Goal: Information Seeking & Learning: Compare options

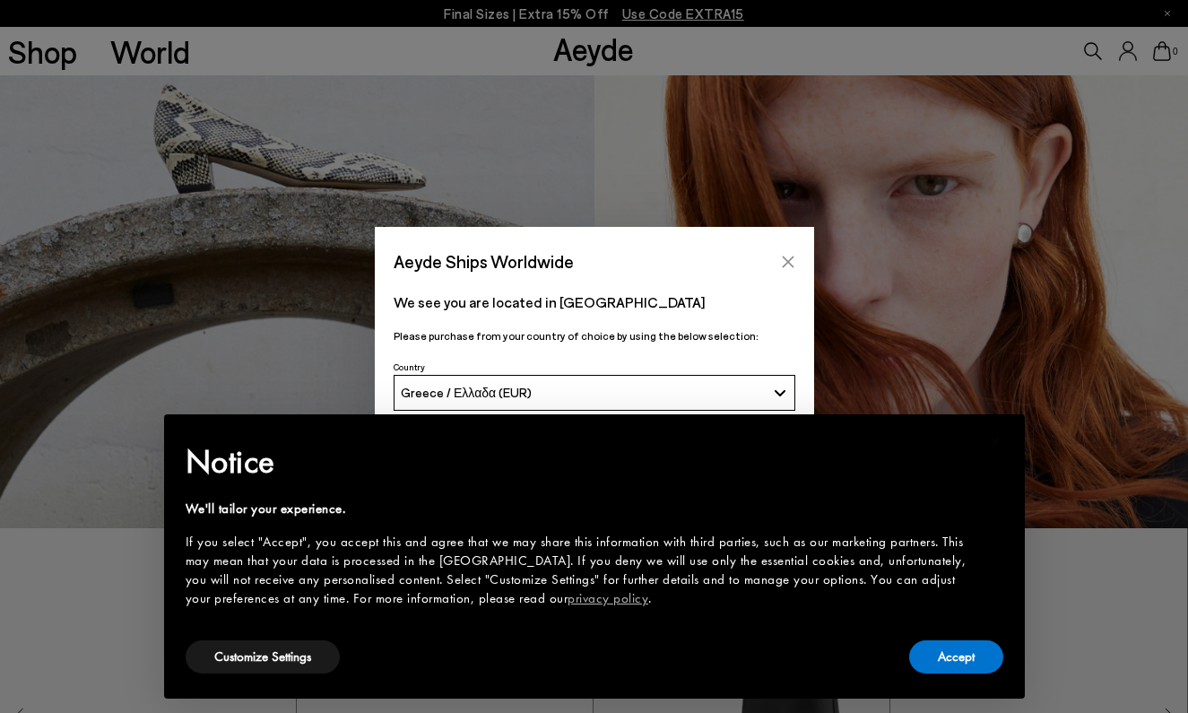
scroll to position [871, 0]
click at [791, 256] on icon "Close" at bounding box center [788, 262] width 14 height 14
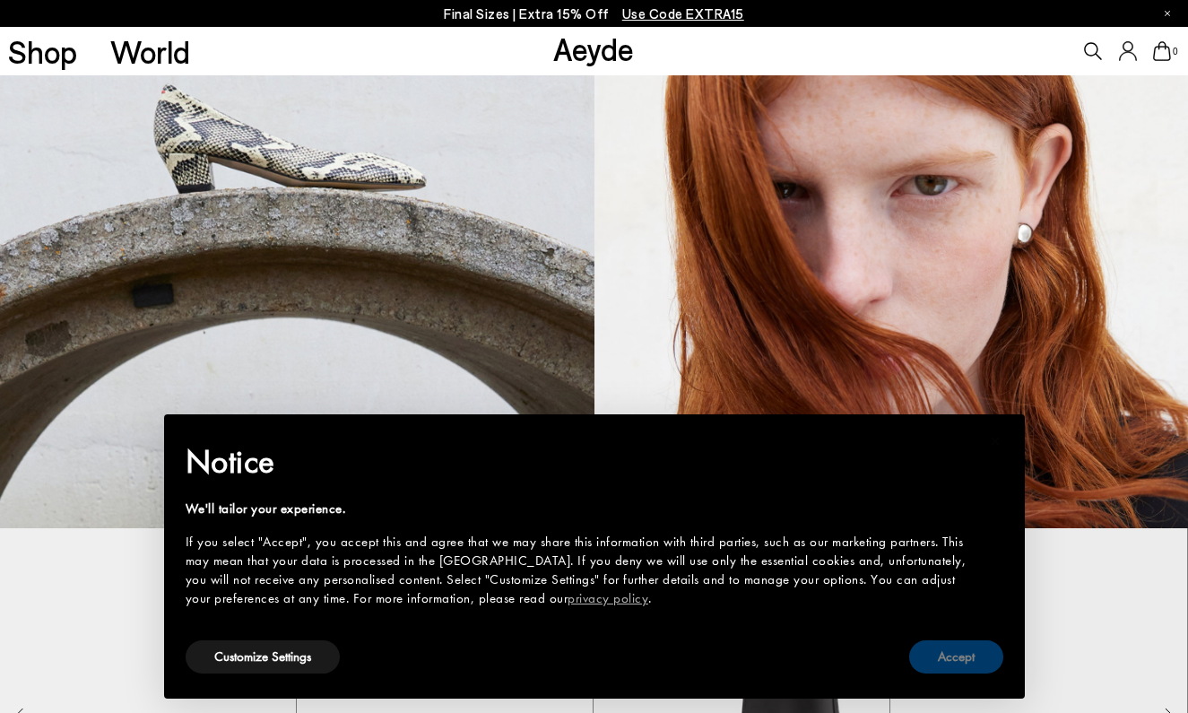
click at [949, 661] on button "Accept" at bounding box center [956, 656] width 94 height 33
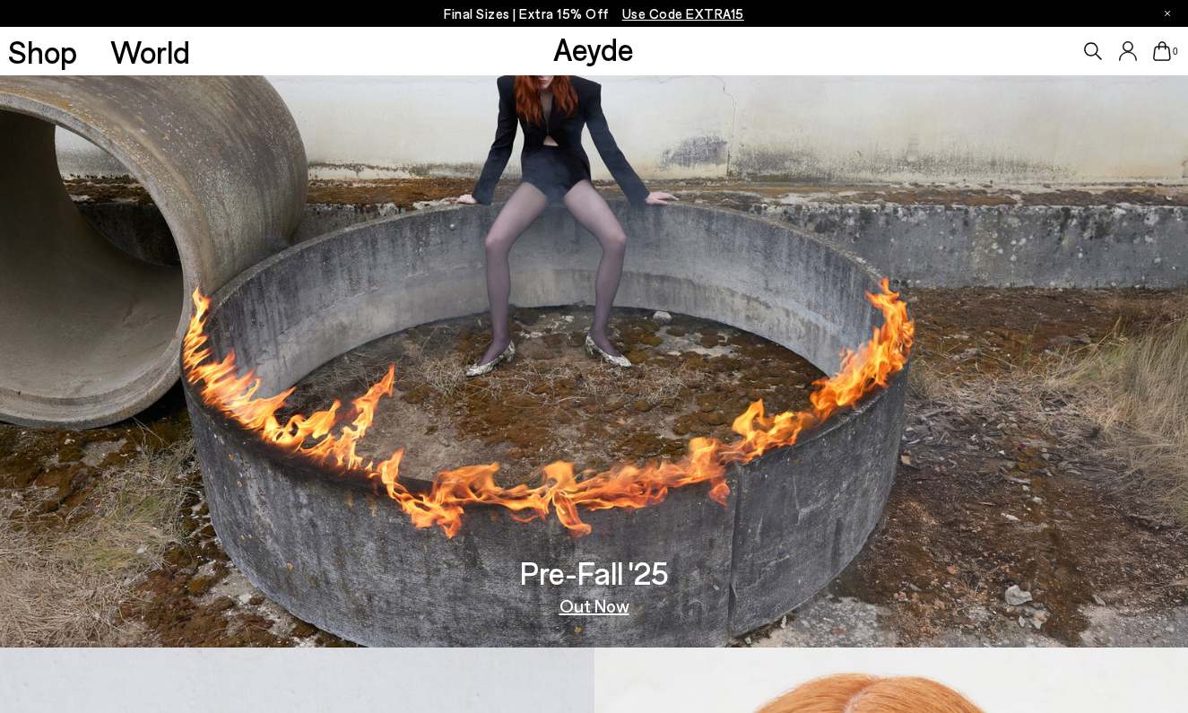
scroll to position [31, 0]
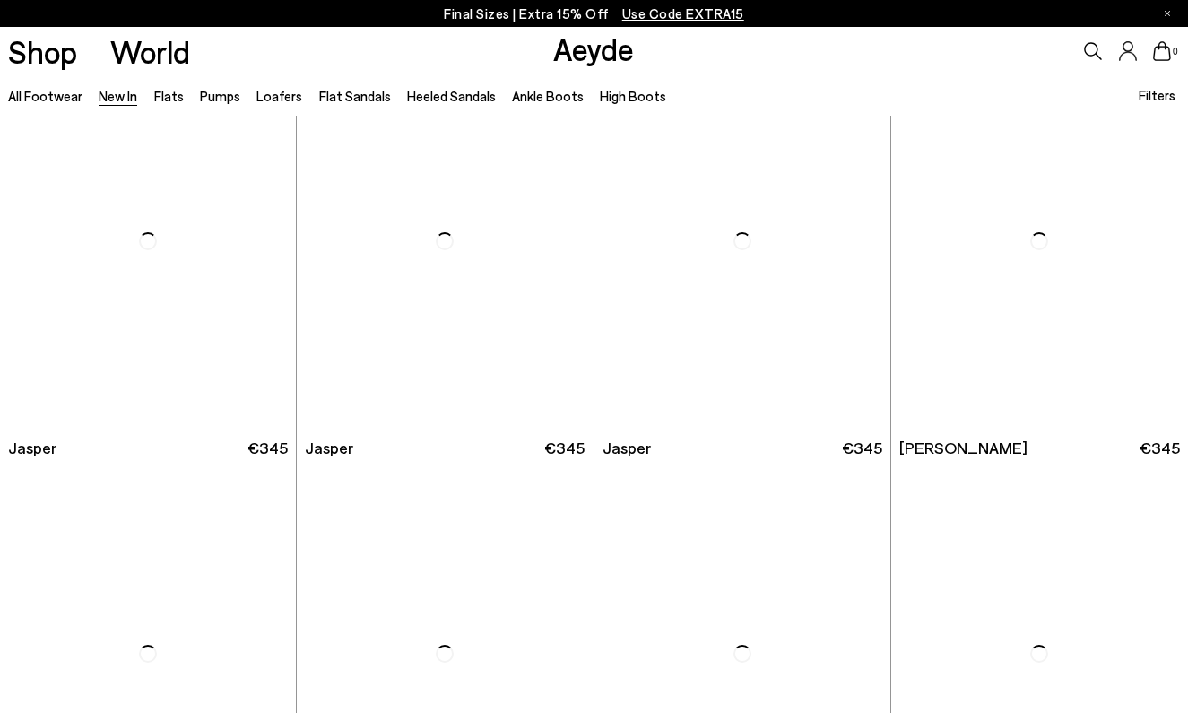
scroll to position [491, 0]
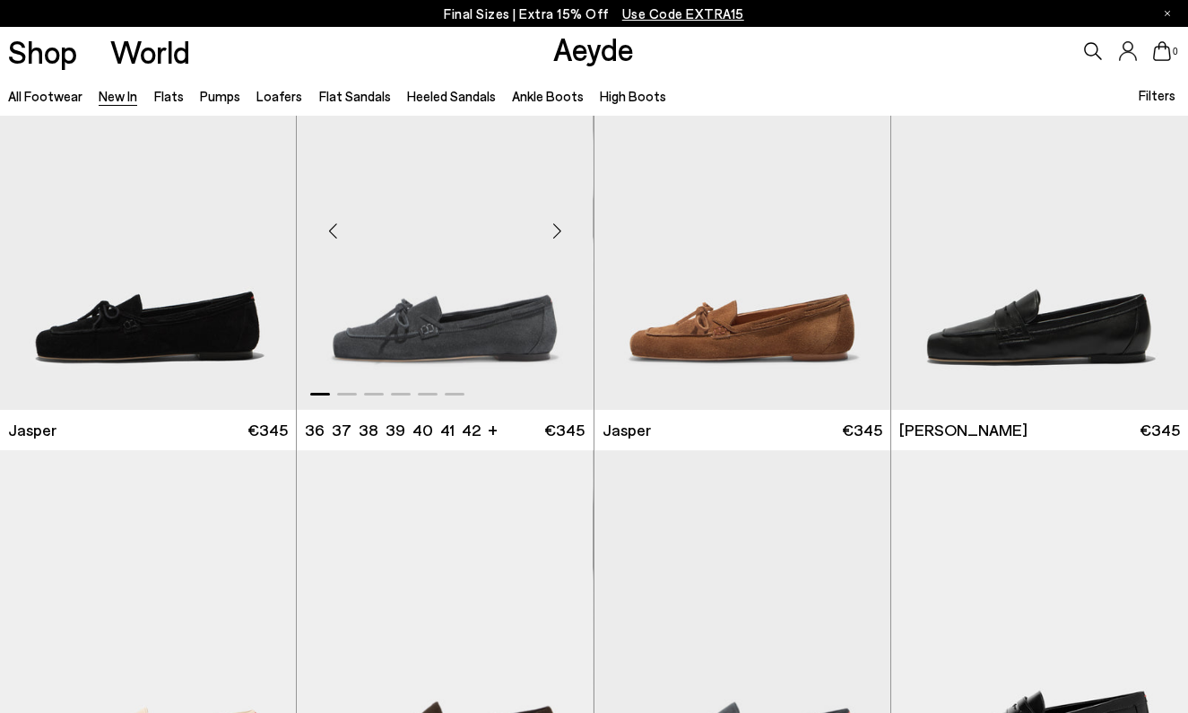
click at [562, 229] on div "Next slide" at bounding box center [558, 231] width 54 height 54
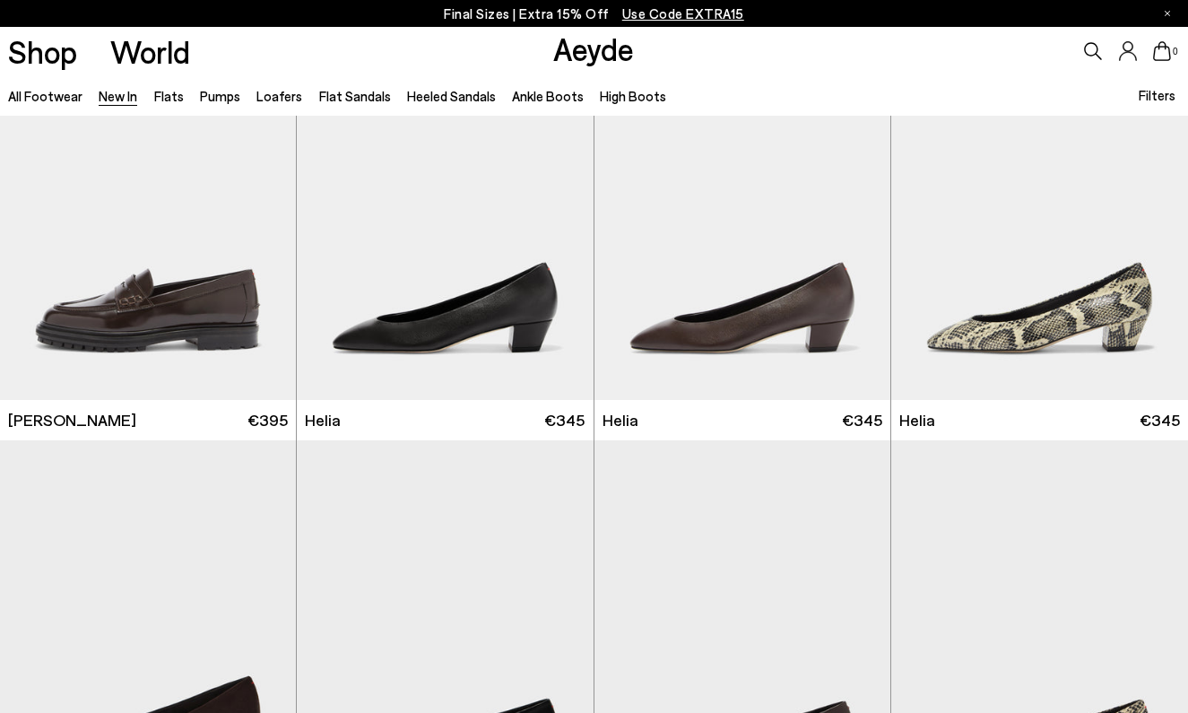
scroll to position [1374, 0]
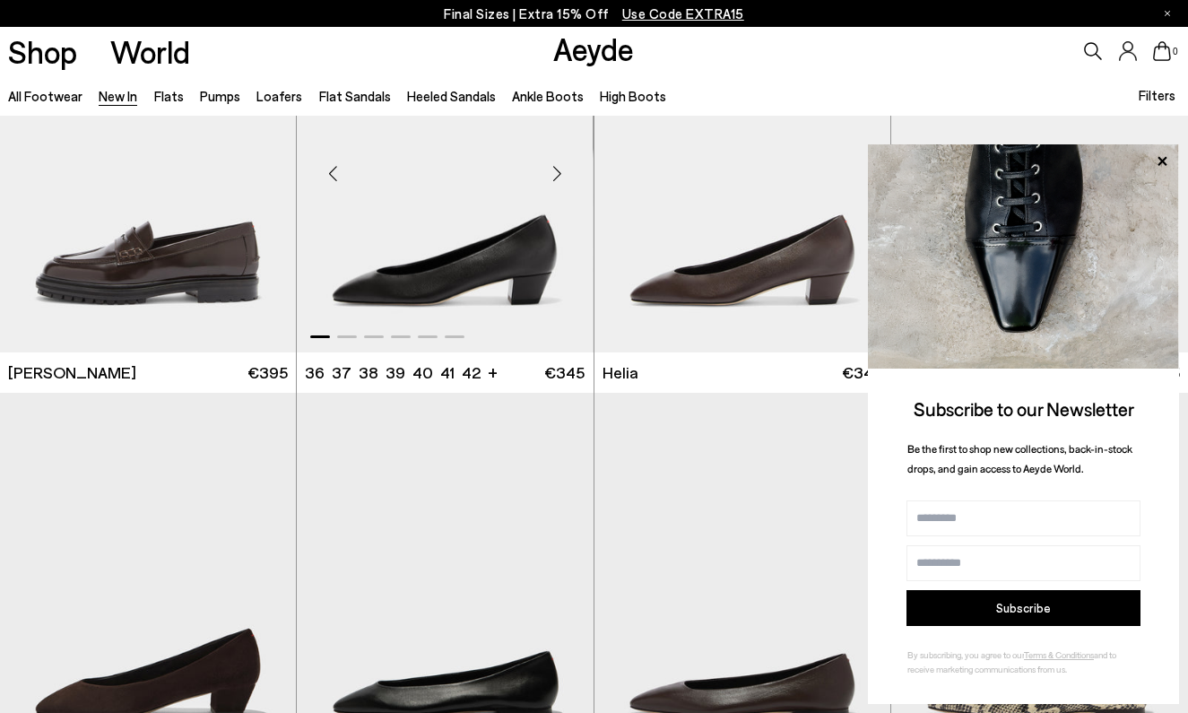
click at [560, 176] on div "Next slide" at bounding box center [558, 174] width 54 height 54
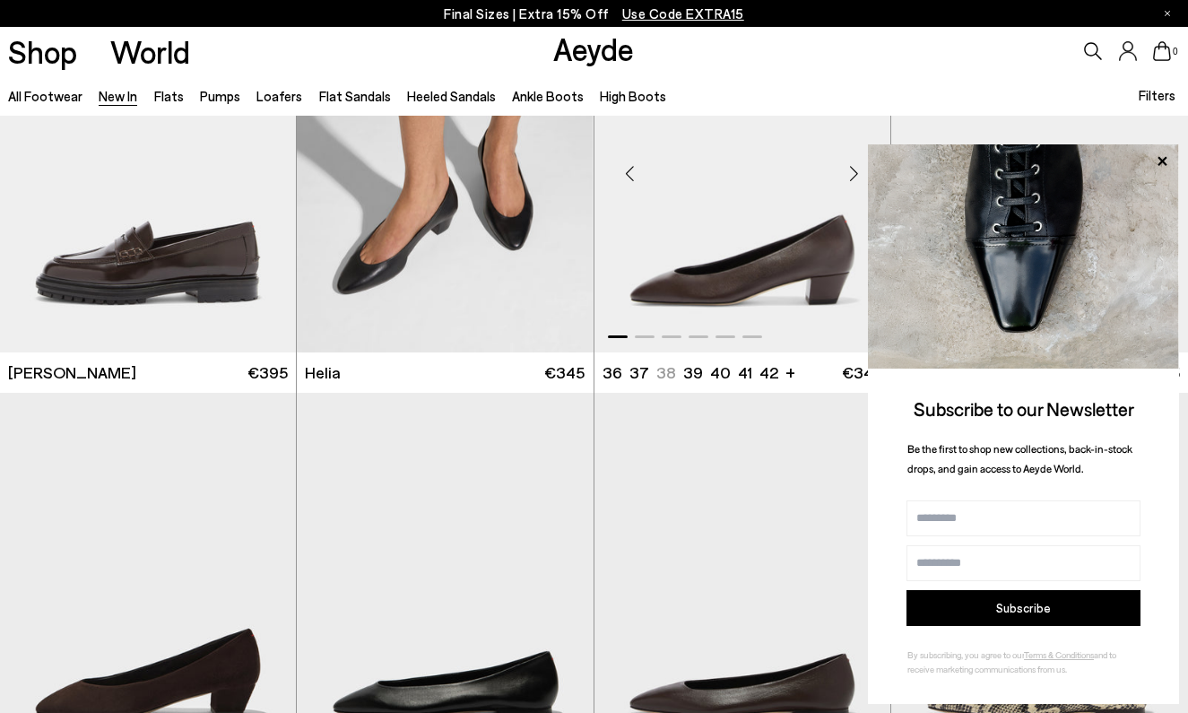
click at [851, 177] on div "Next slide" at bounding box center [855, 174] width 54 height 54
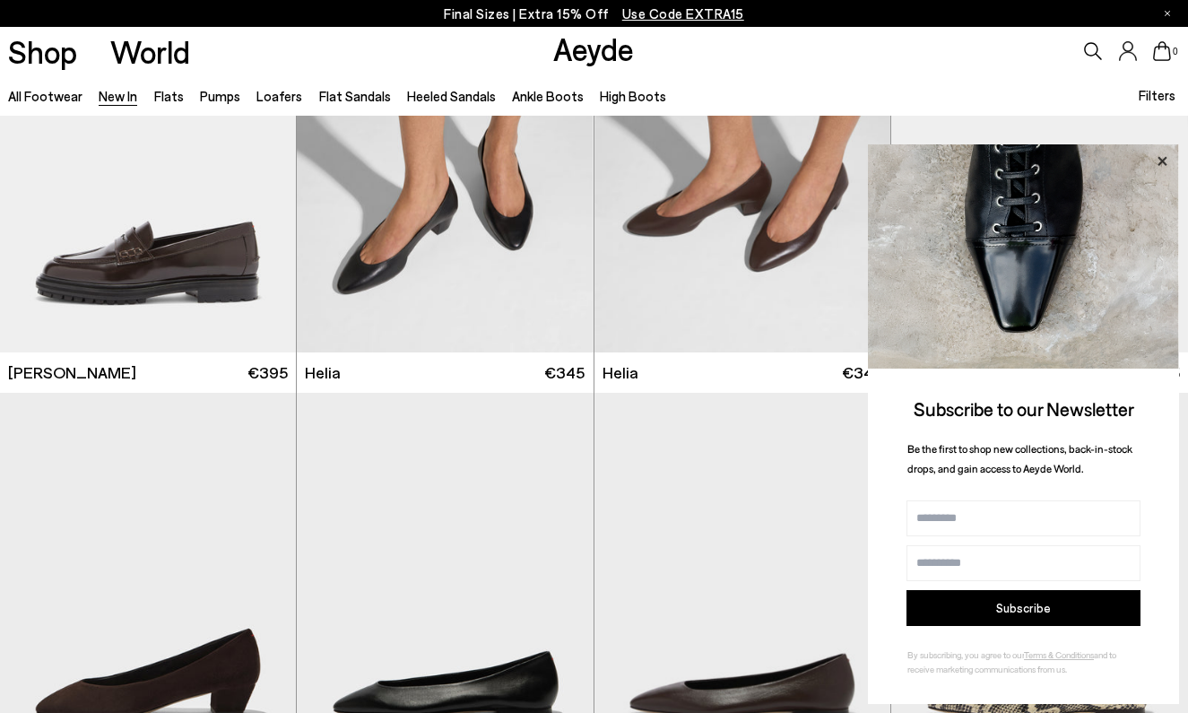
click at [1163, 158] on icon at bounding box center [1162, 161] width 23 height 23
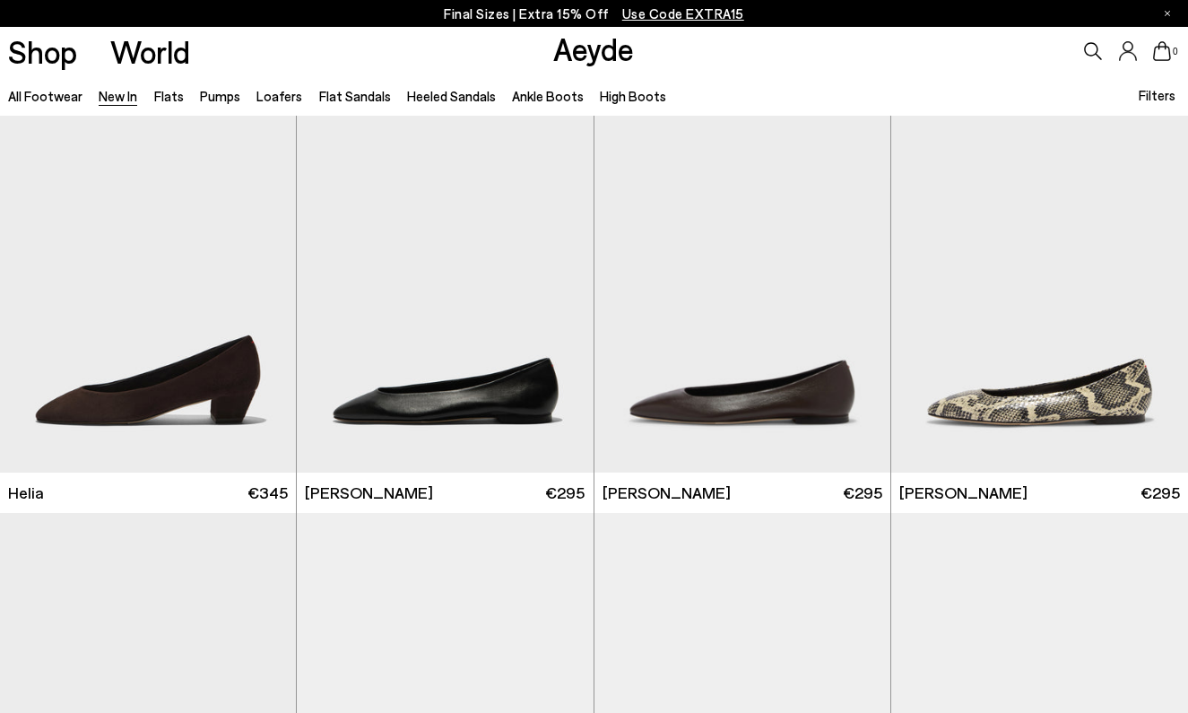
scroll to position [1684, 0]
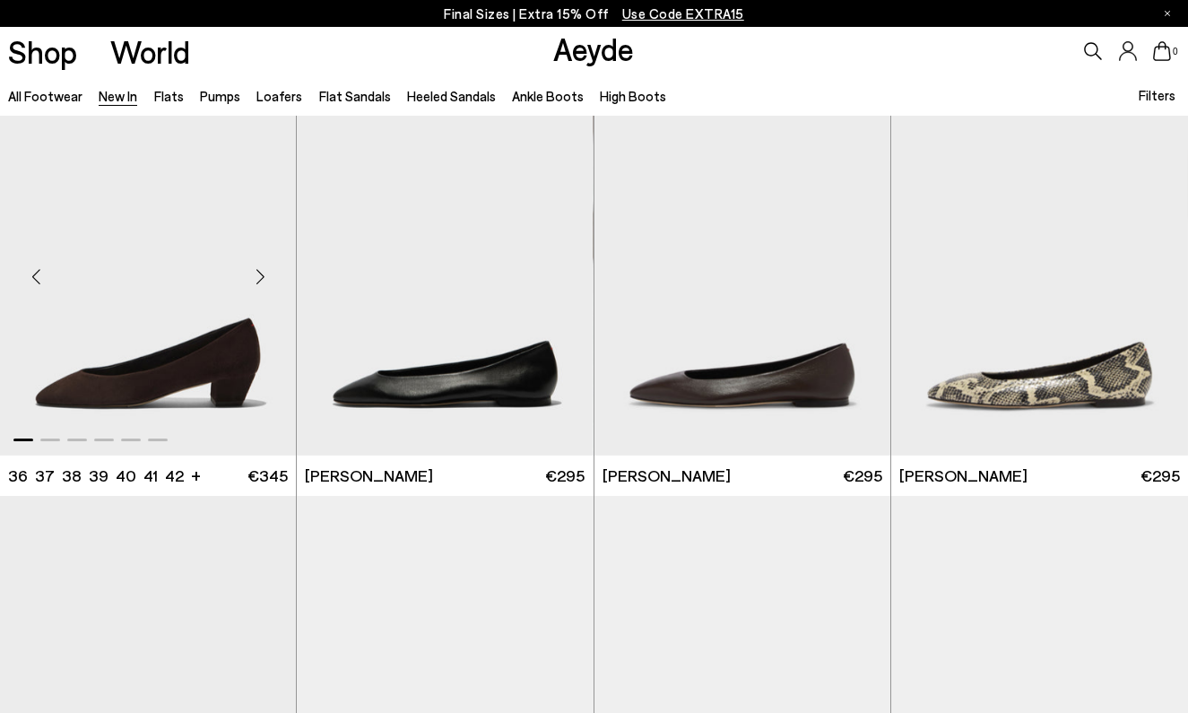
click at [265, 270] on div "Next slide" at bounding box center [260, 276] width 54 height 54
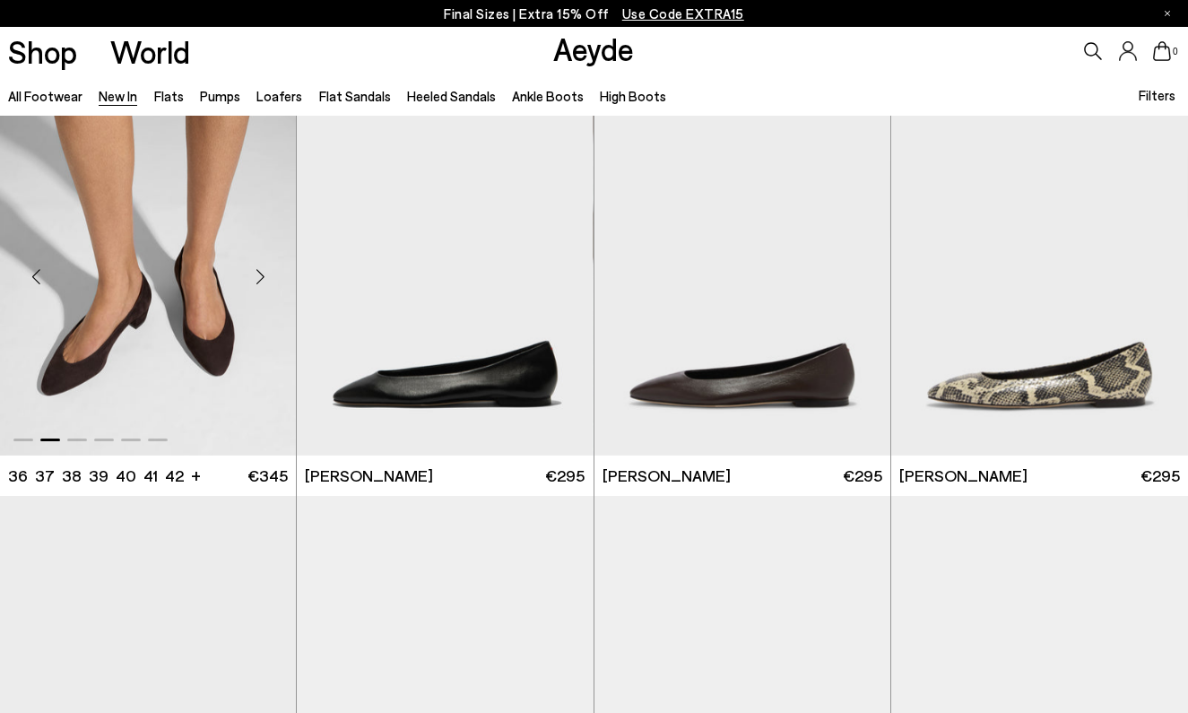
click at [265, 270] on div "Next slide" at bounding box center [260, 276] width 54 height 54
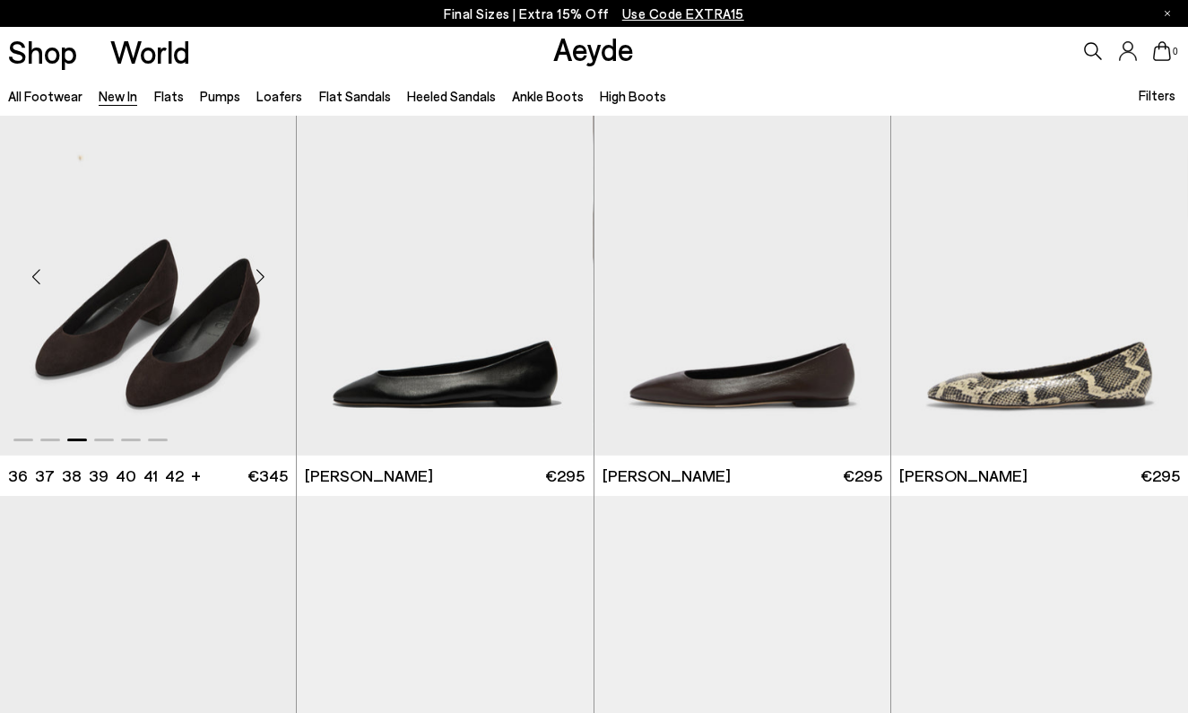
click at [265, 270] on div "Next slide" at bounding box center [260, 276] width 54 height 54
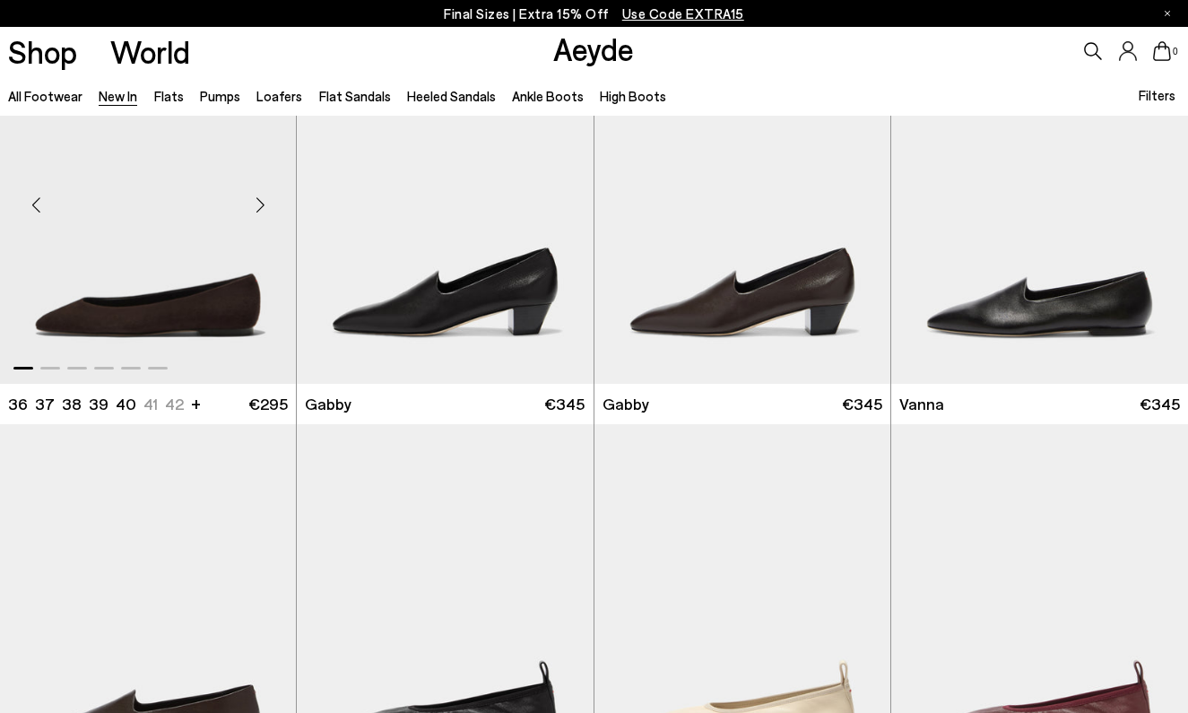
scroll to position [2193, 0]
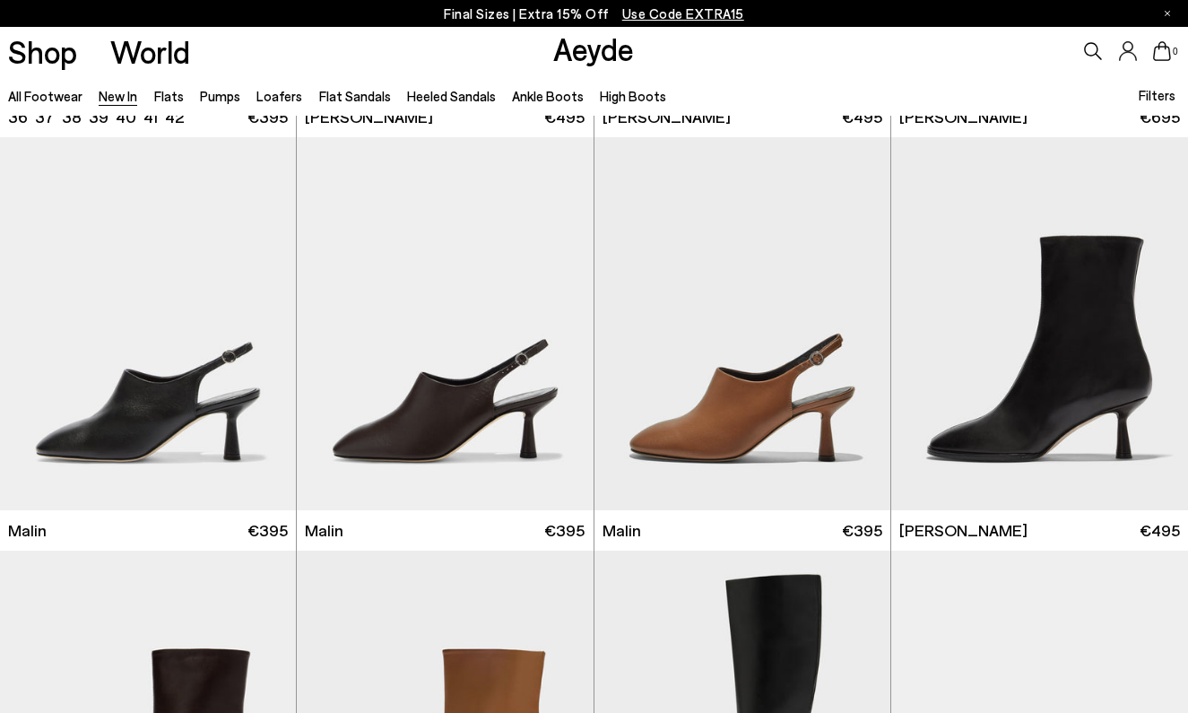
scroll to position [4175, 0]
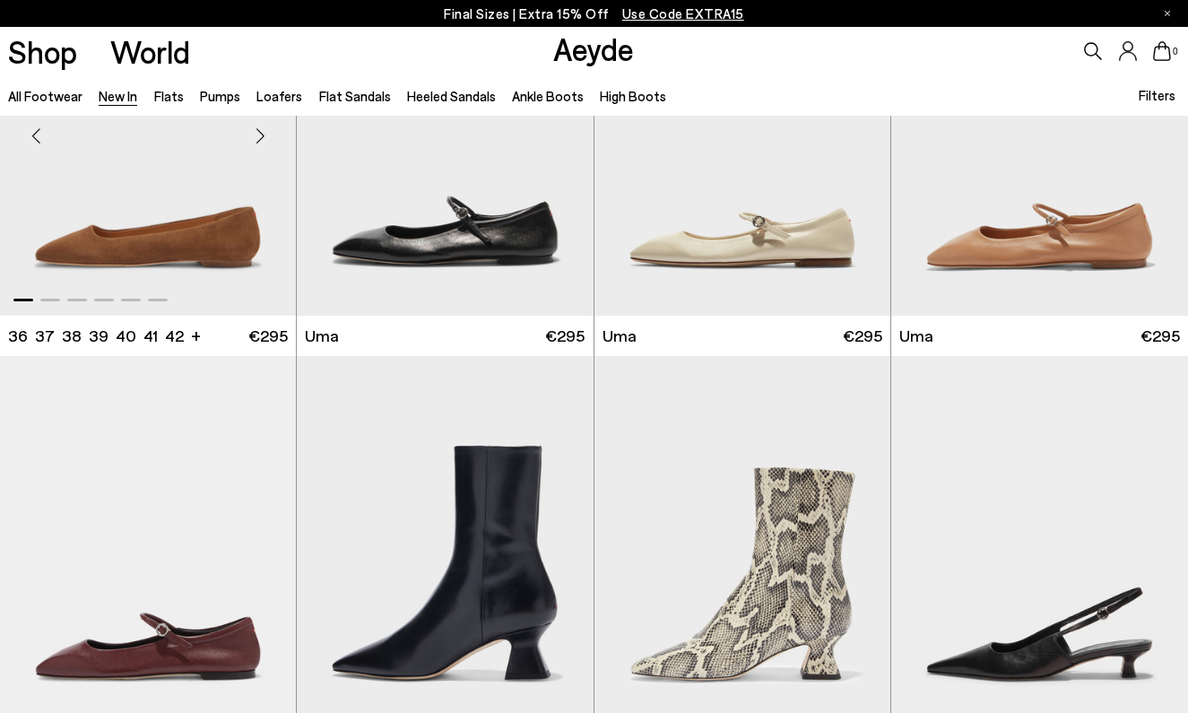
scroll to position [7822, 0]
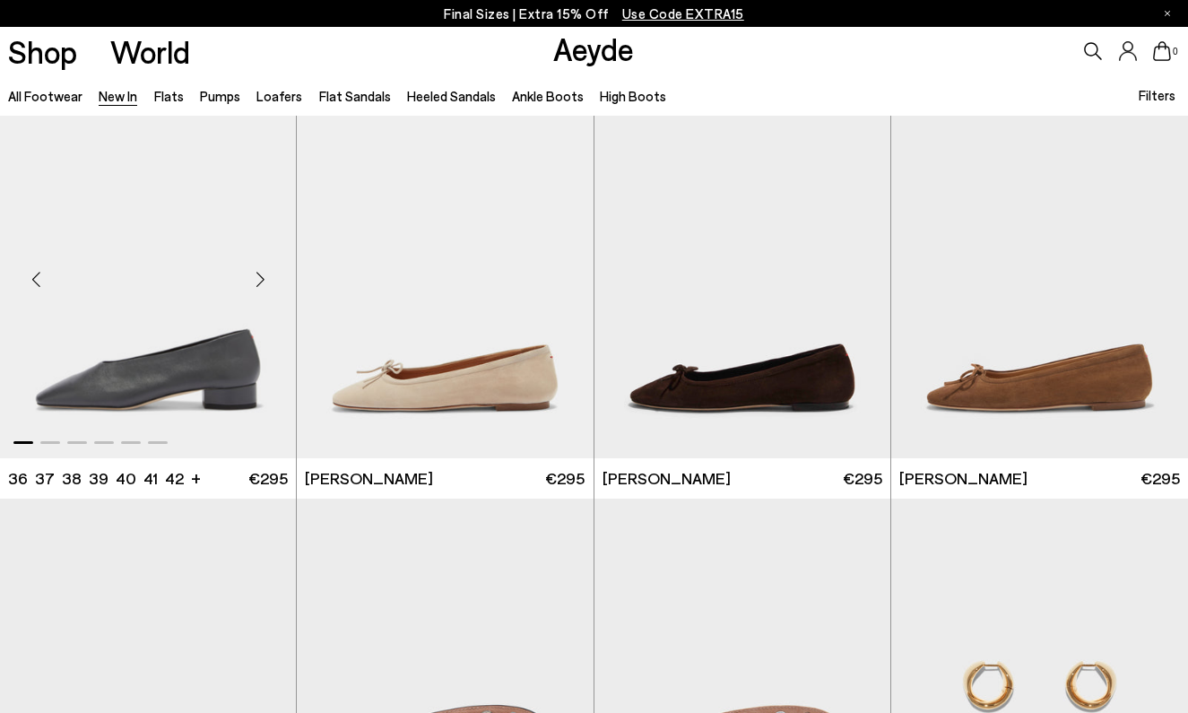
scroll to position [9516, 0]
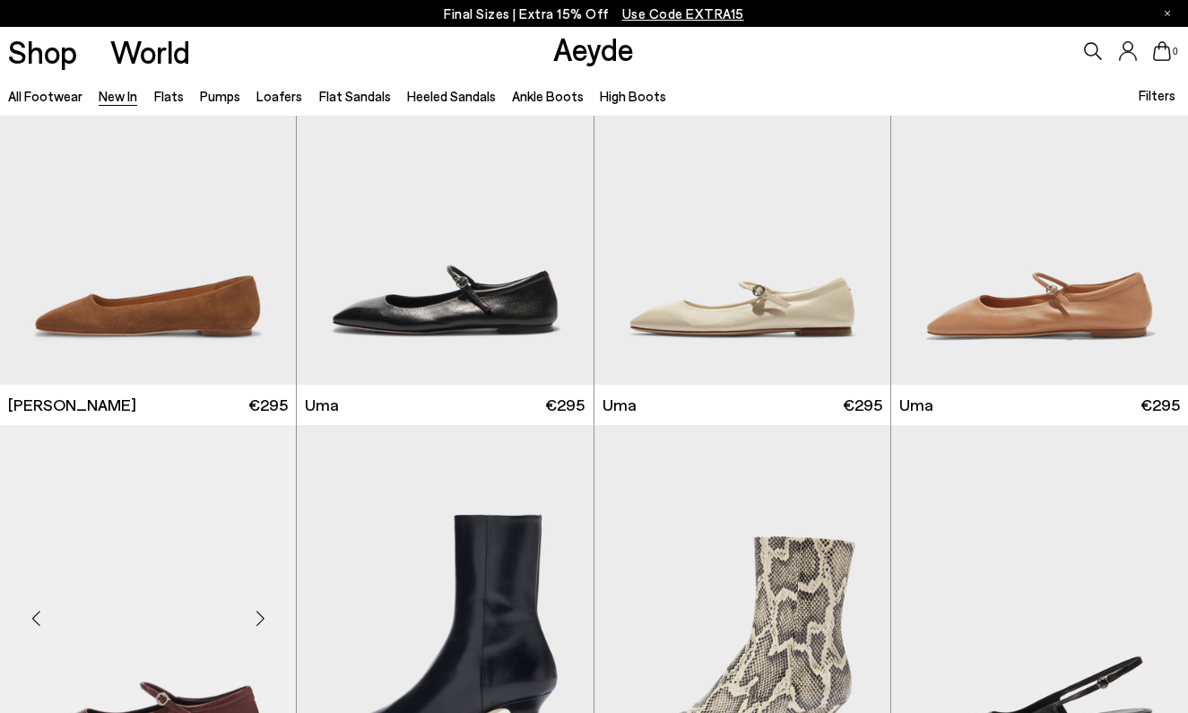
scroll to position [7333, 0]
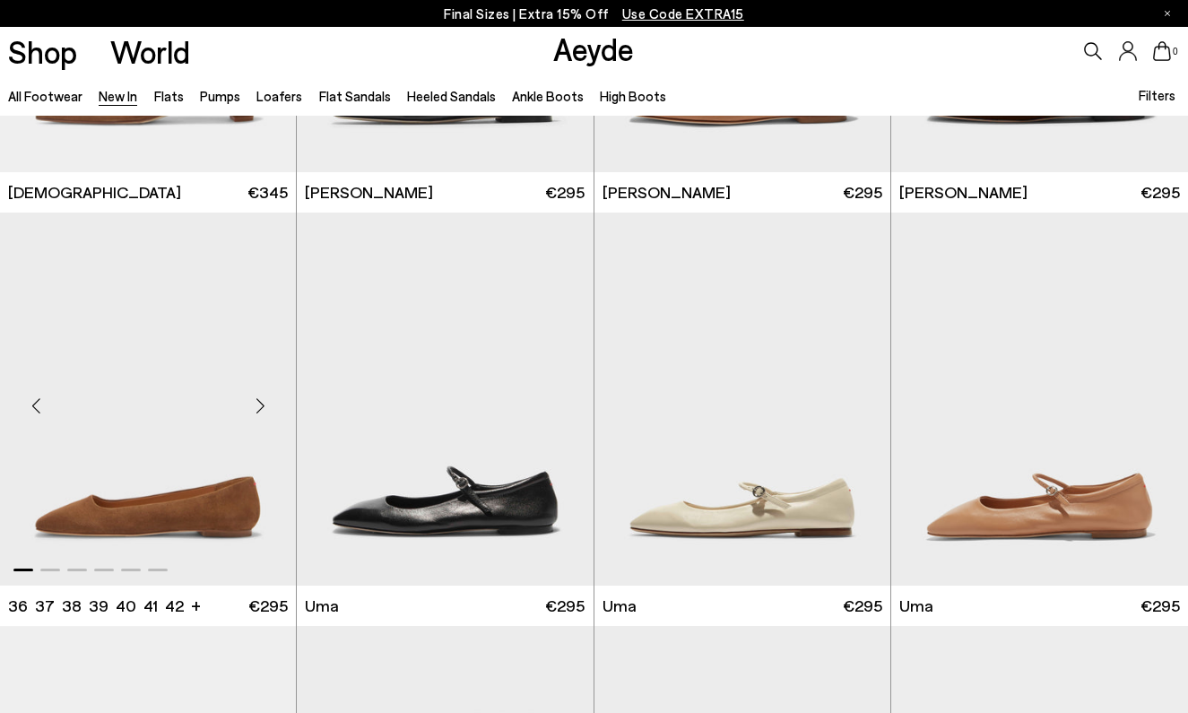
click at [263, 401] on div "Next slide" at bounding box center [260, 406] width 54 height 54
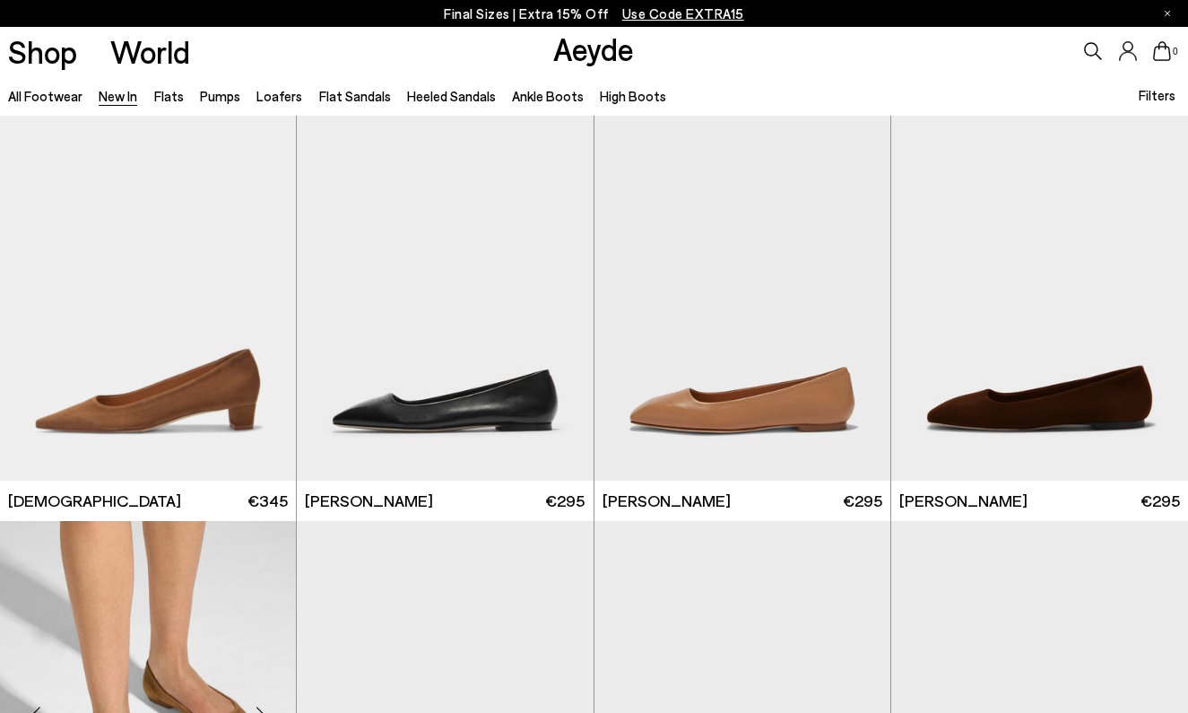
scroll to position [6968, 0]
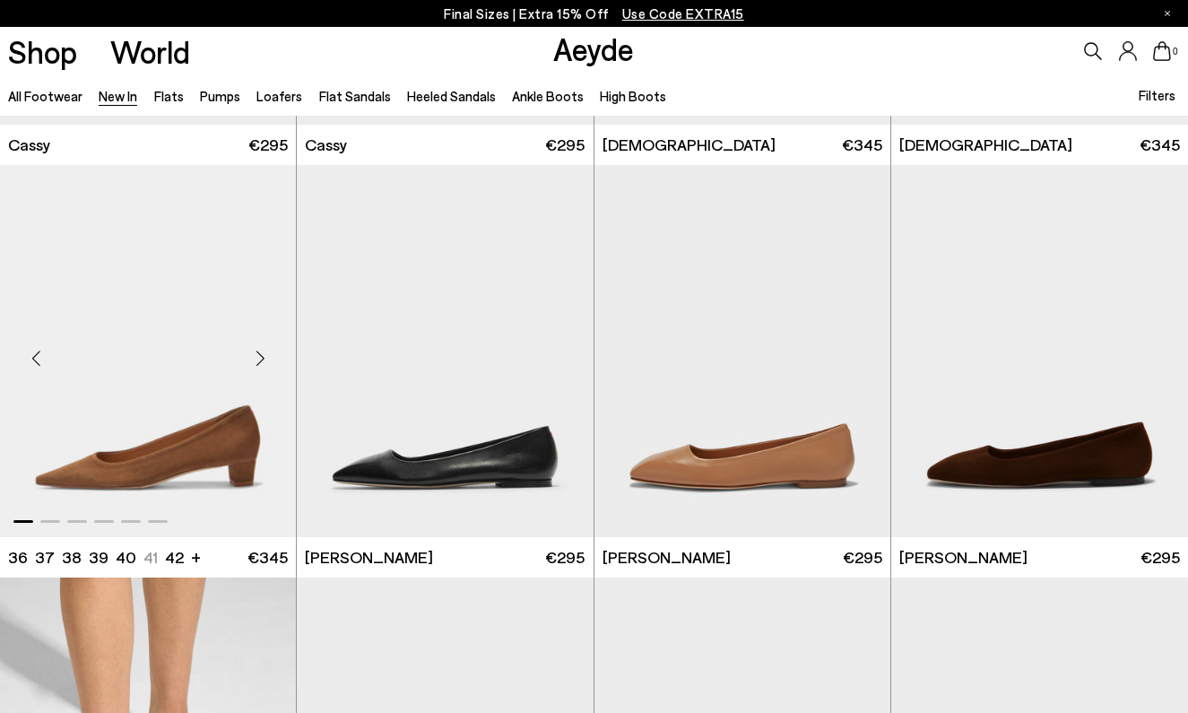
click at [260, 359] on div "Next slide" at bounding box center [260, 359] width 54 height 54
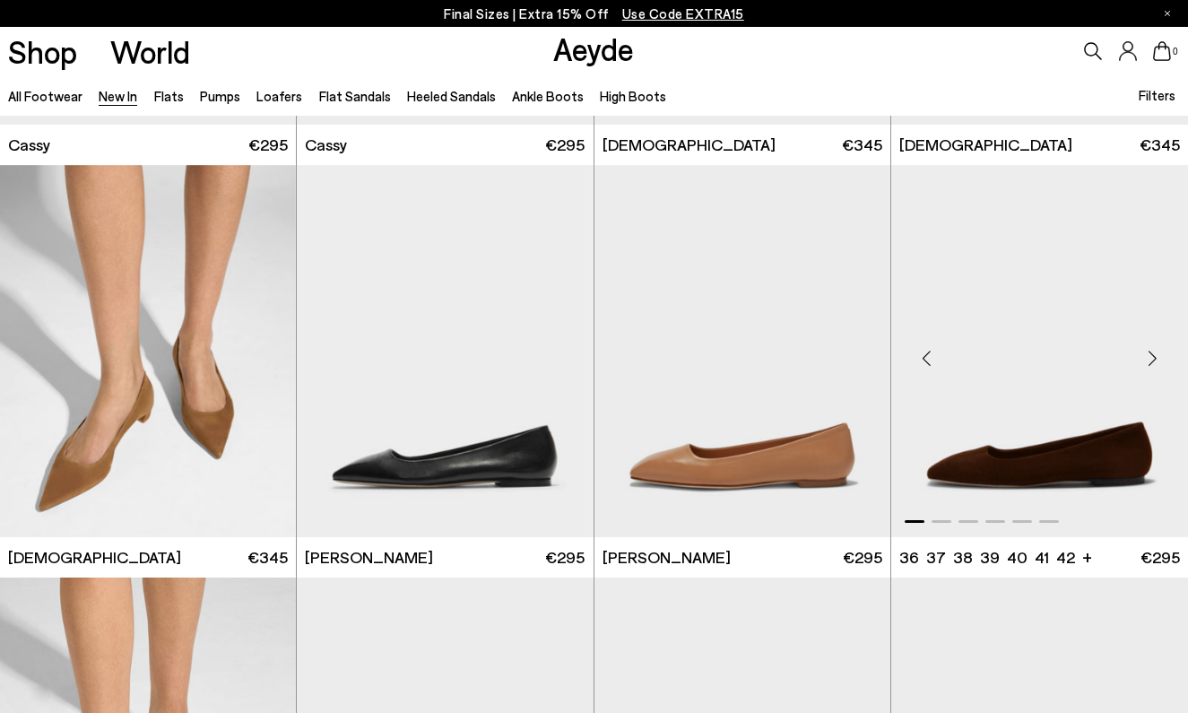
click at [1143, 349] on div "Next slide" at bounding box center [1152, 359] width 54 height 54
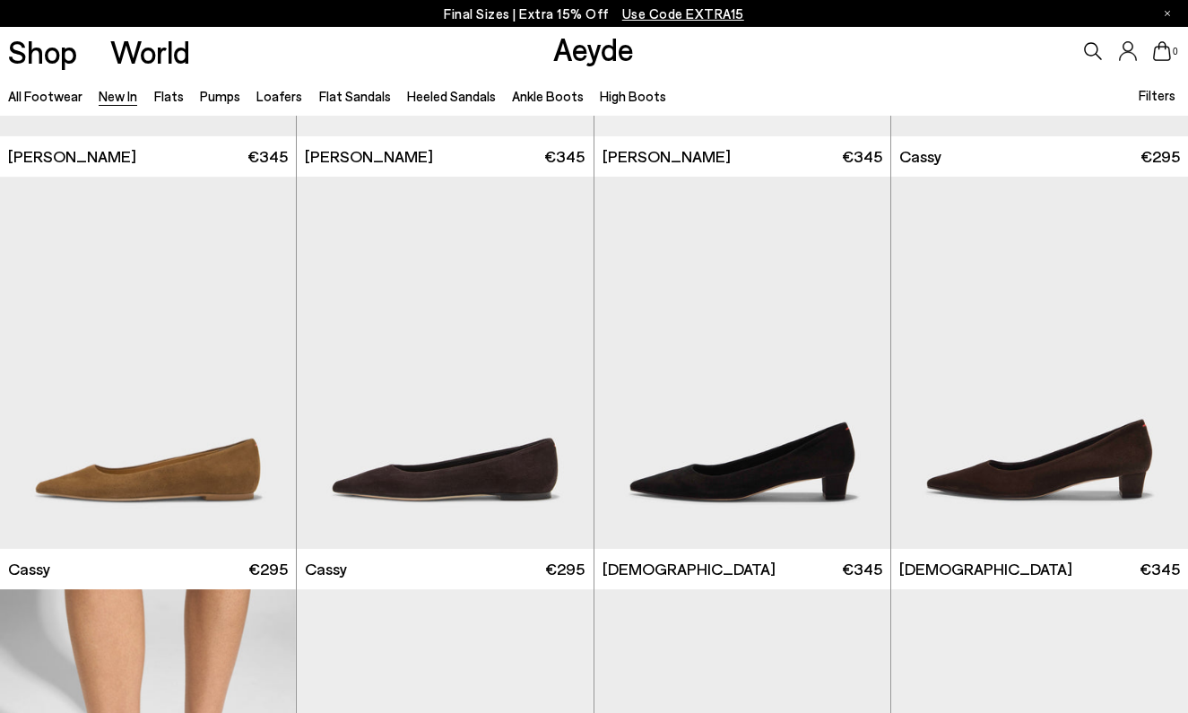
scroll to position [6465, 0]
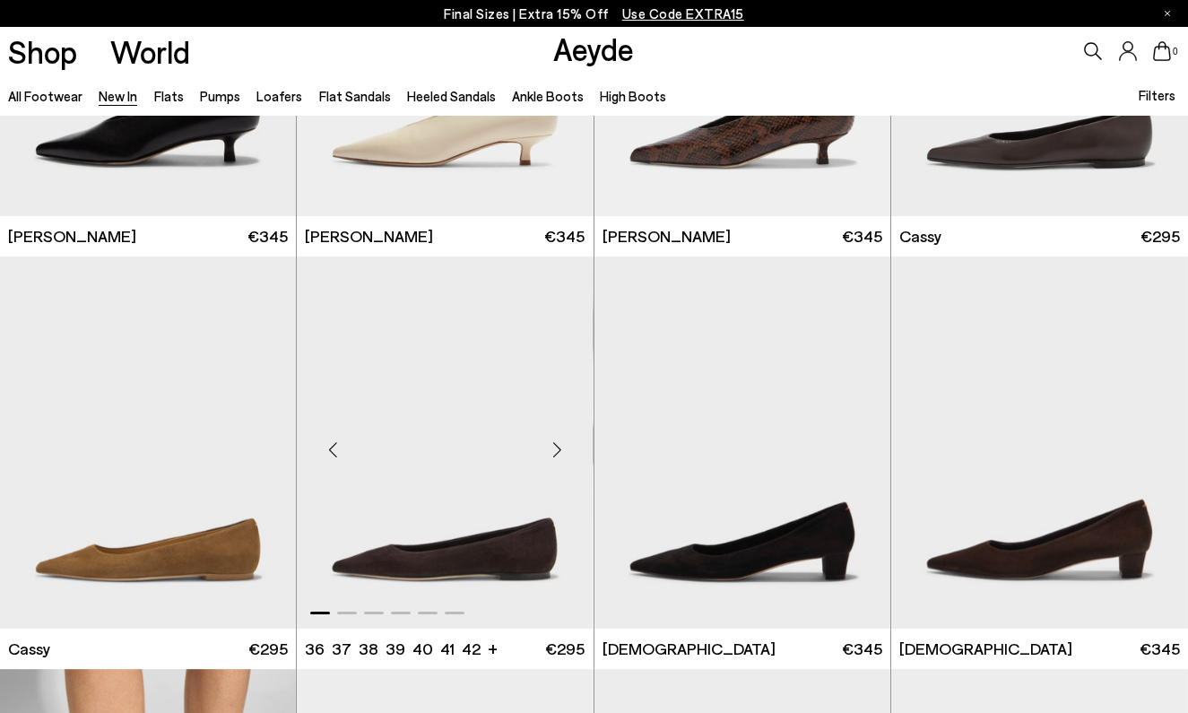
click at [556, 436] on div "Next slide" at bounding box center [558, 449] width 54 height 54
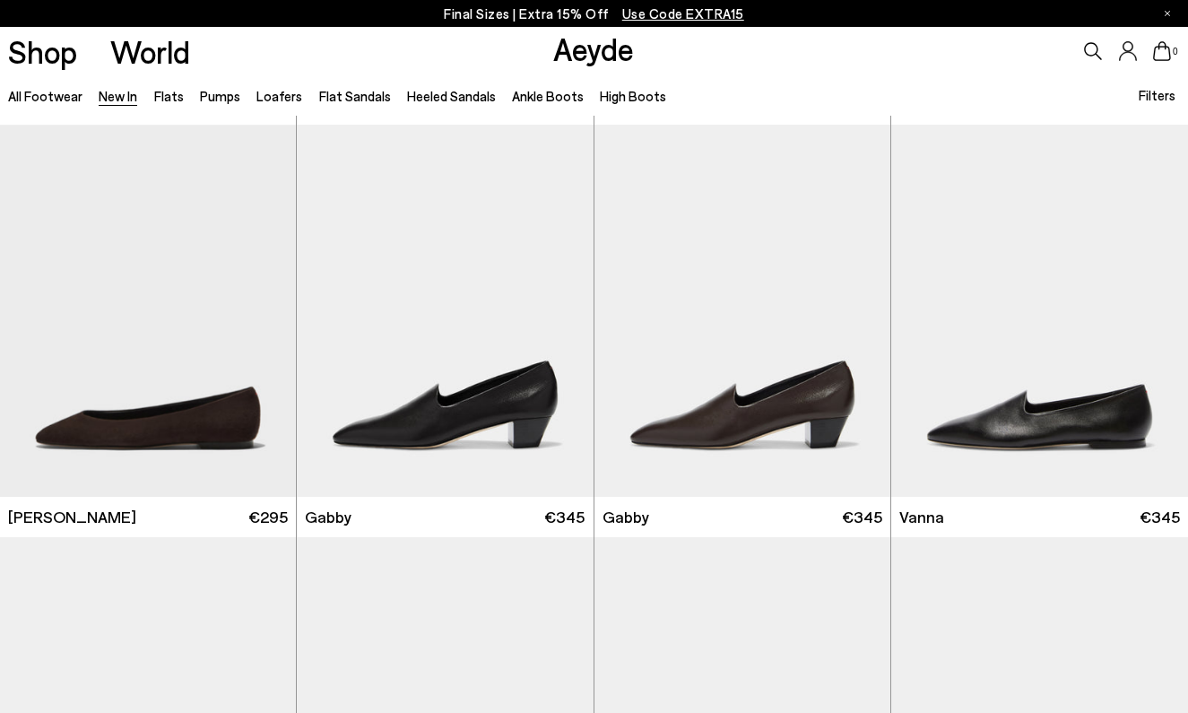
scroll to position [1948, 0]
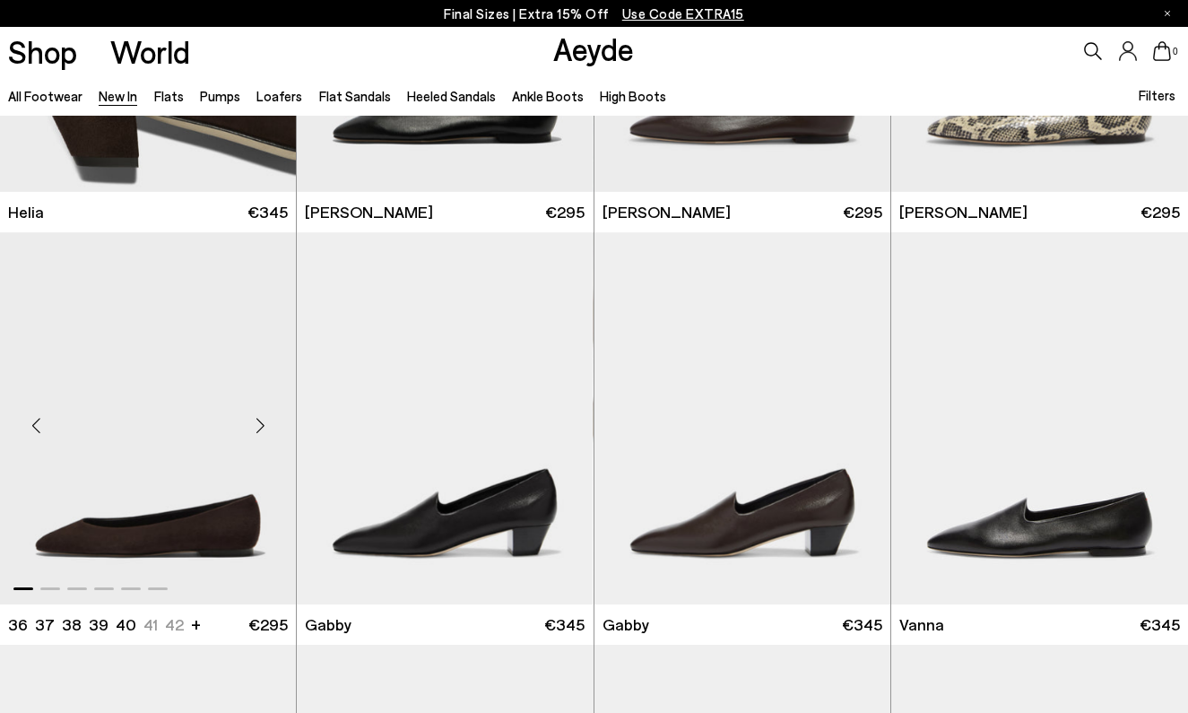
click at [275, 417] on div "Next slide" at bounding box center [260, 425] width 54 height 54
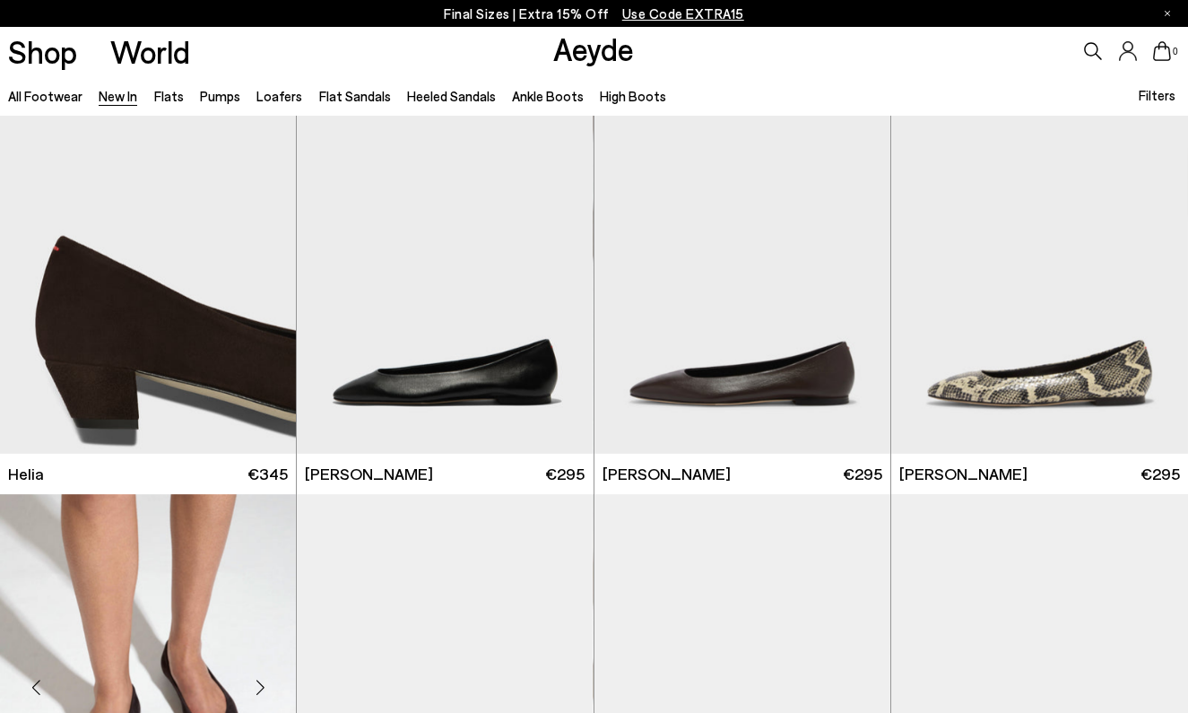
scroll to position [1536, 0]
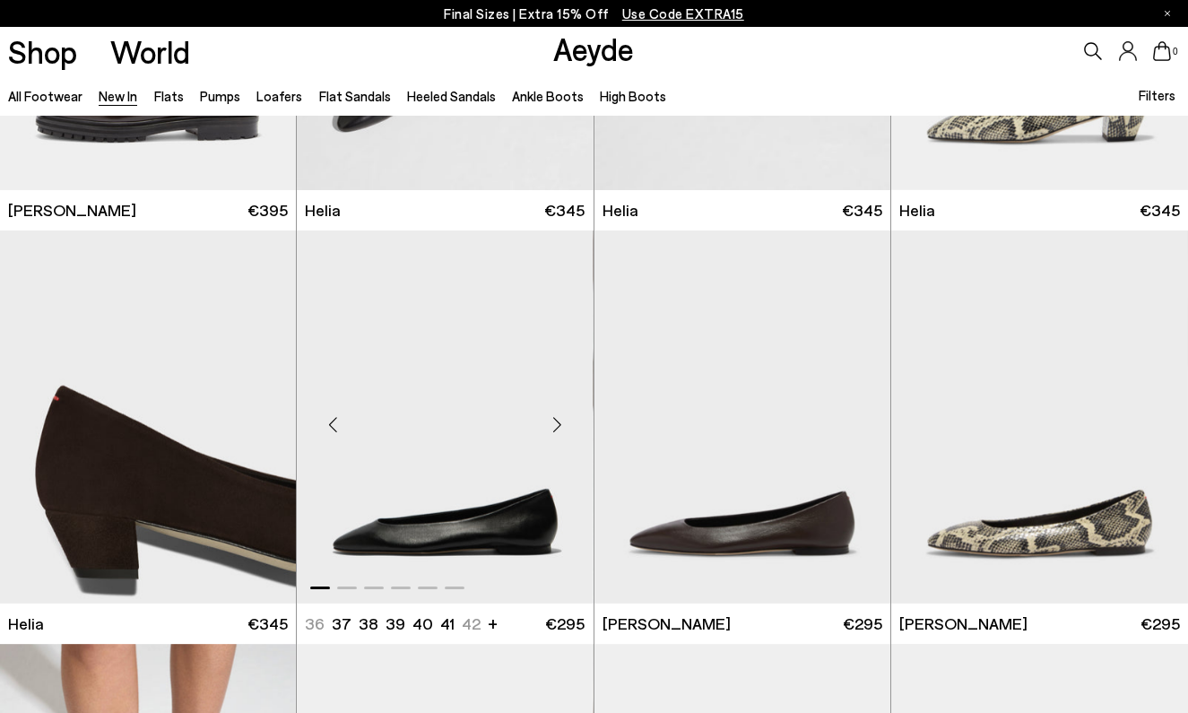
click at [552, 426] on div "Next slide" at bounding box center [558, 424] width 54 height 54
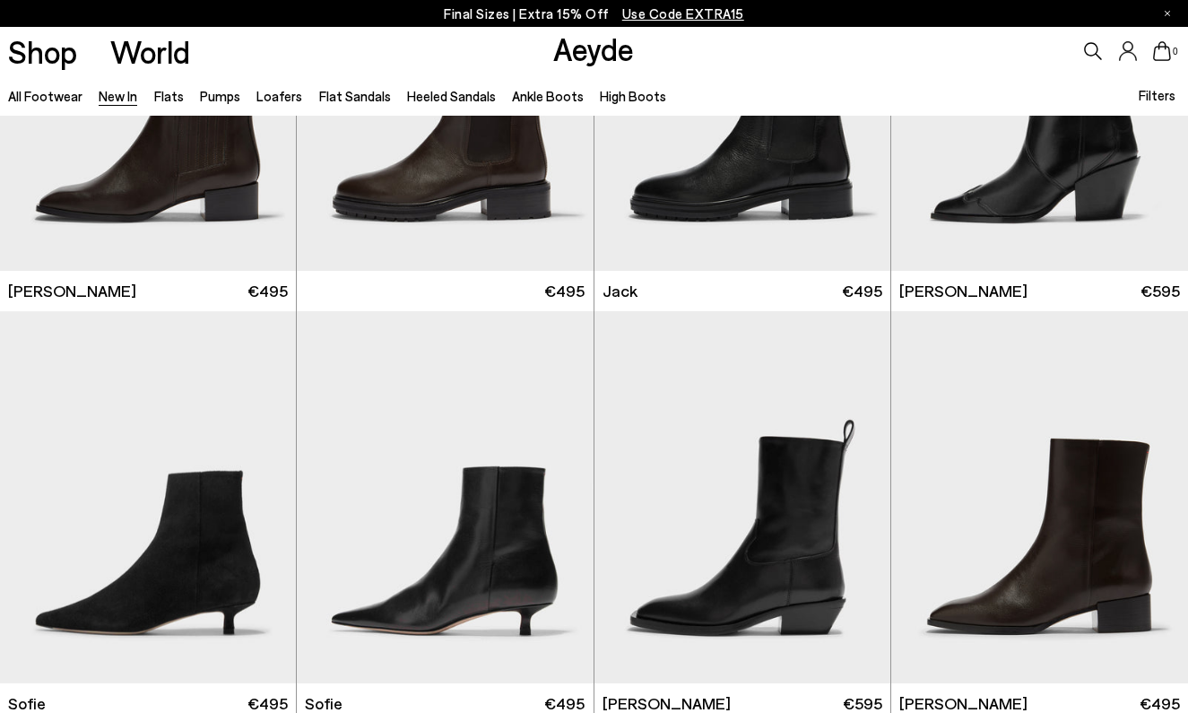
scroll to position [12264, 0]
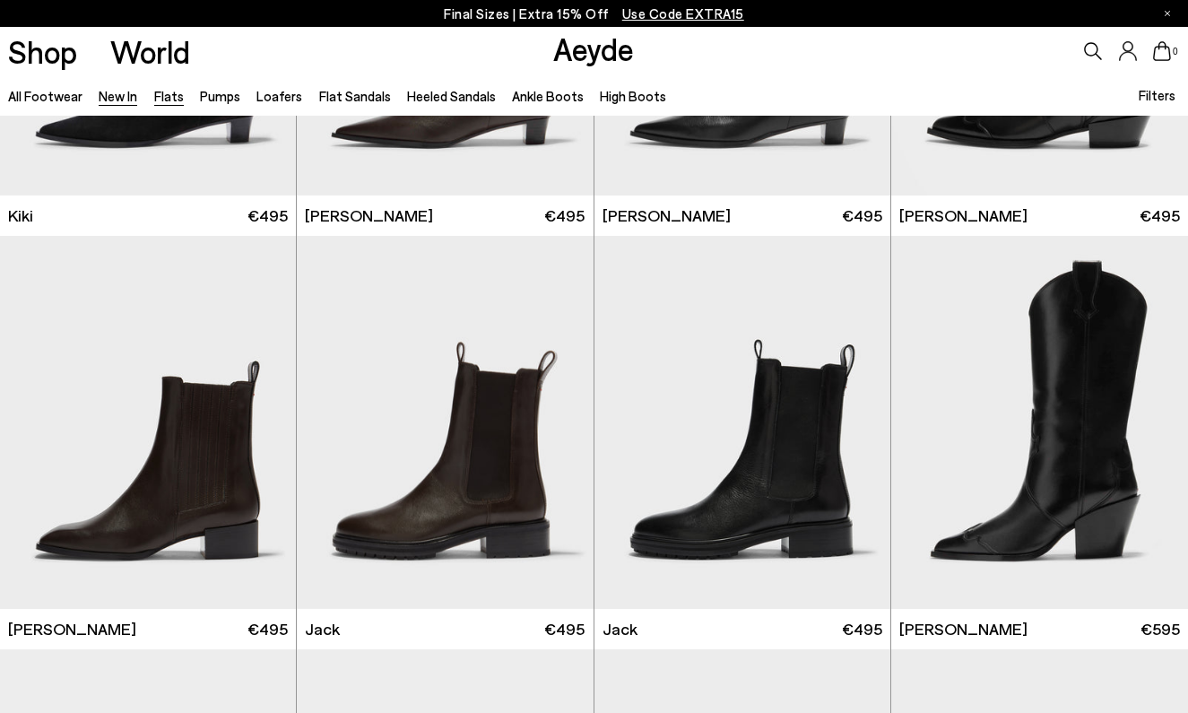
click at [161, 97] on link "Flats" at bounding box center [169, 96] width 30 height 16
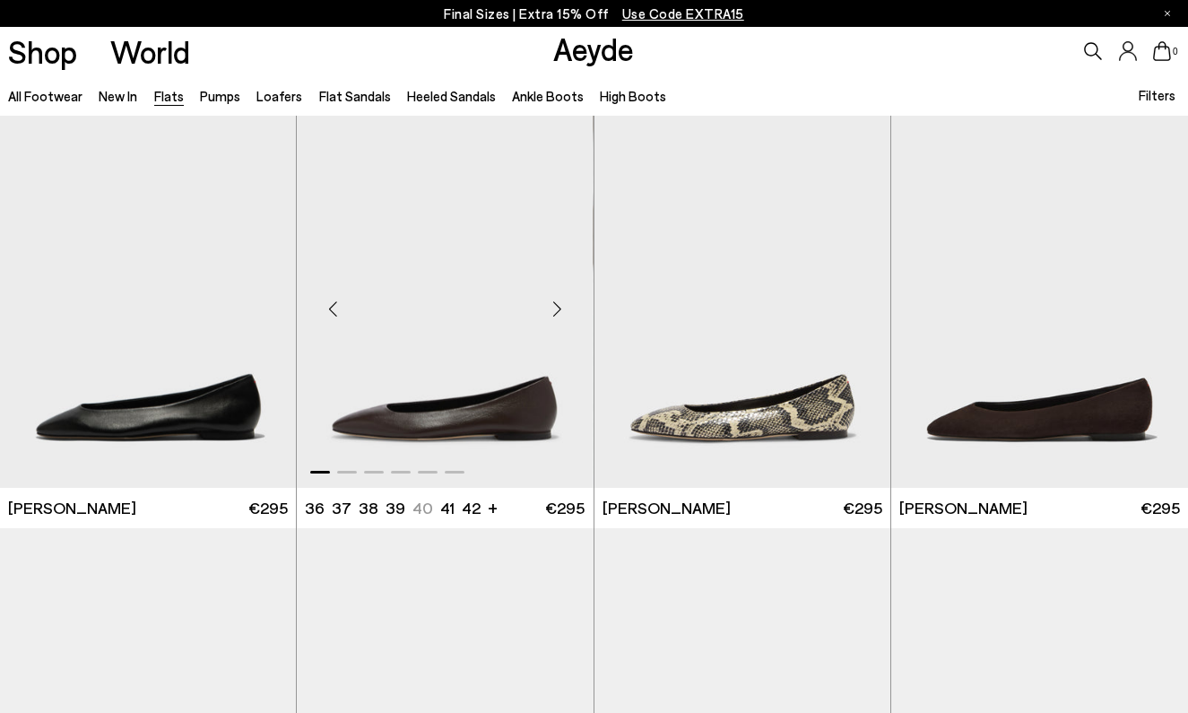
click at [559, 303] on div "Next slide" at bounding box center [558, 309] width 54 height 54
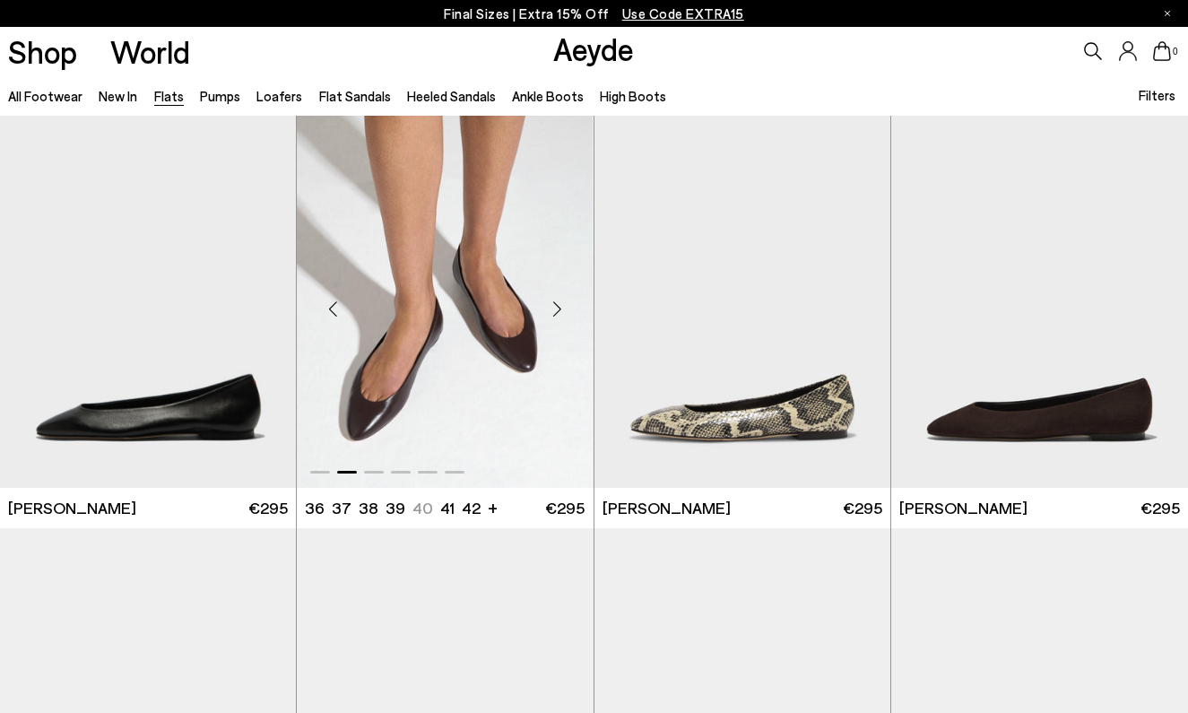
click at [559, 303] on div "Next slide" at bounding box center [558, 309] width 54 height 54
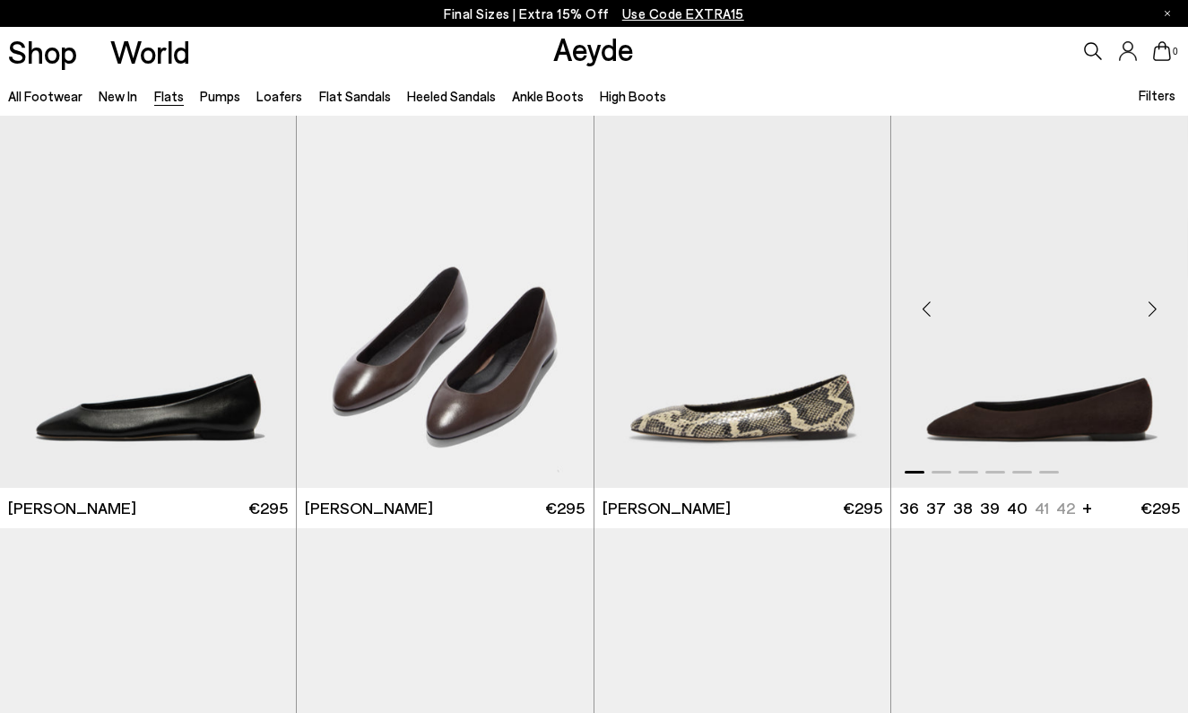
click at [1156, 299] on div "Next slide" at bounding box center [1152, 309] width 54 height 54
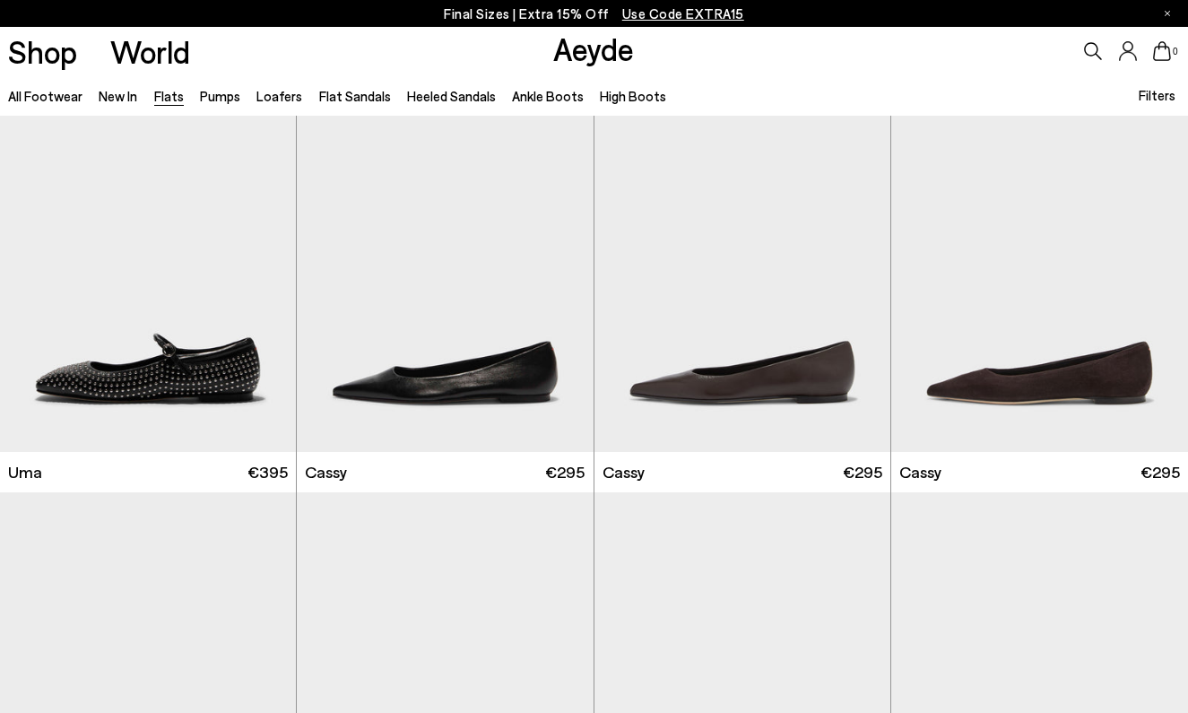
scroll to position [1713, 0]
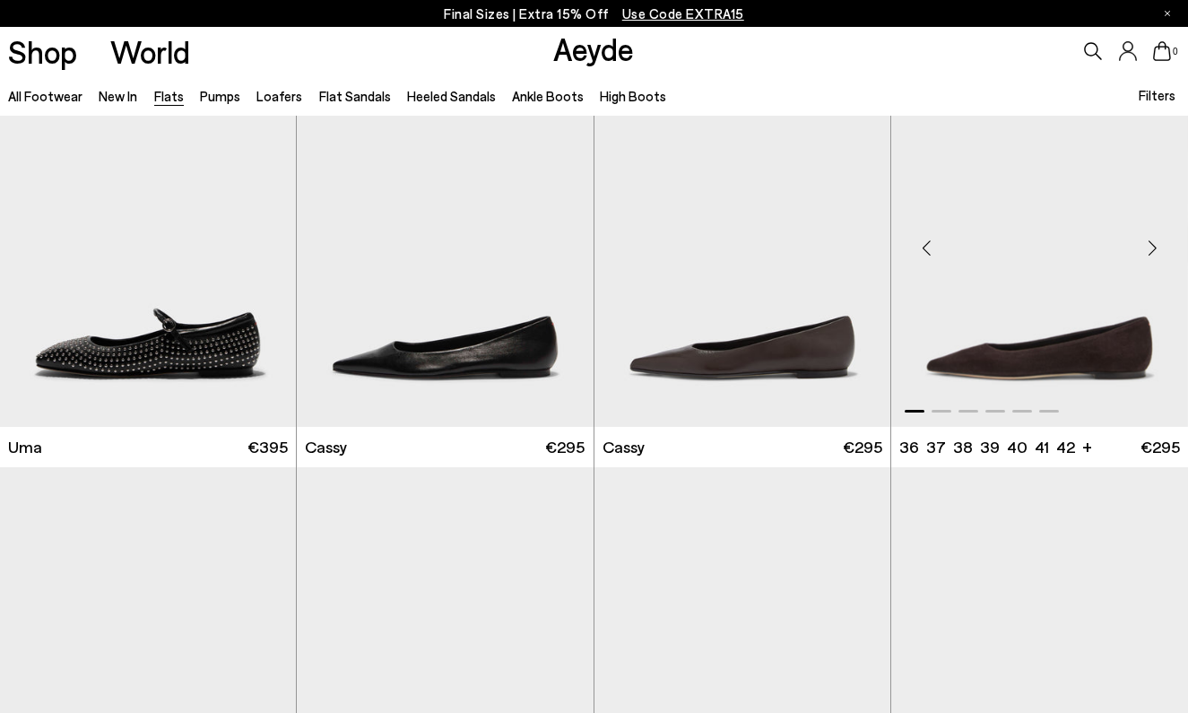
click at [1155, 250] on div "Next slide" at bounding box center [1152, 248] width 54 height 54
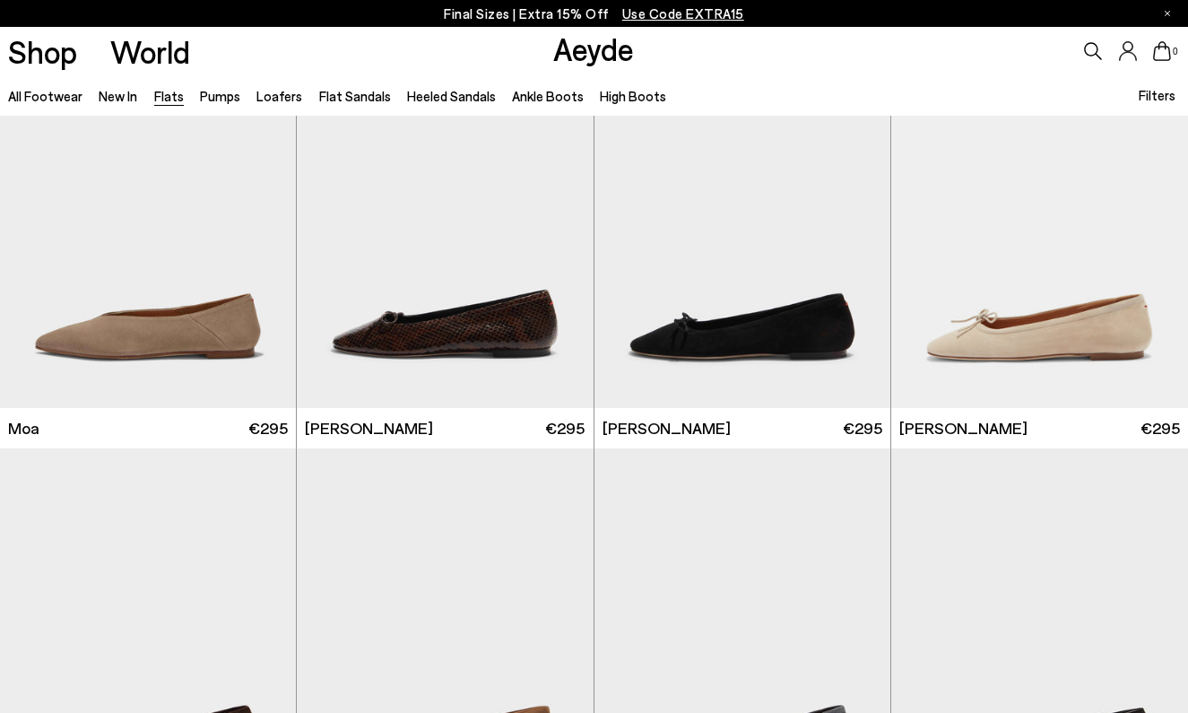
scroll to position [2976, 0]
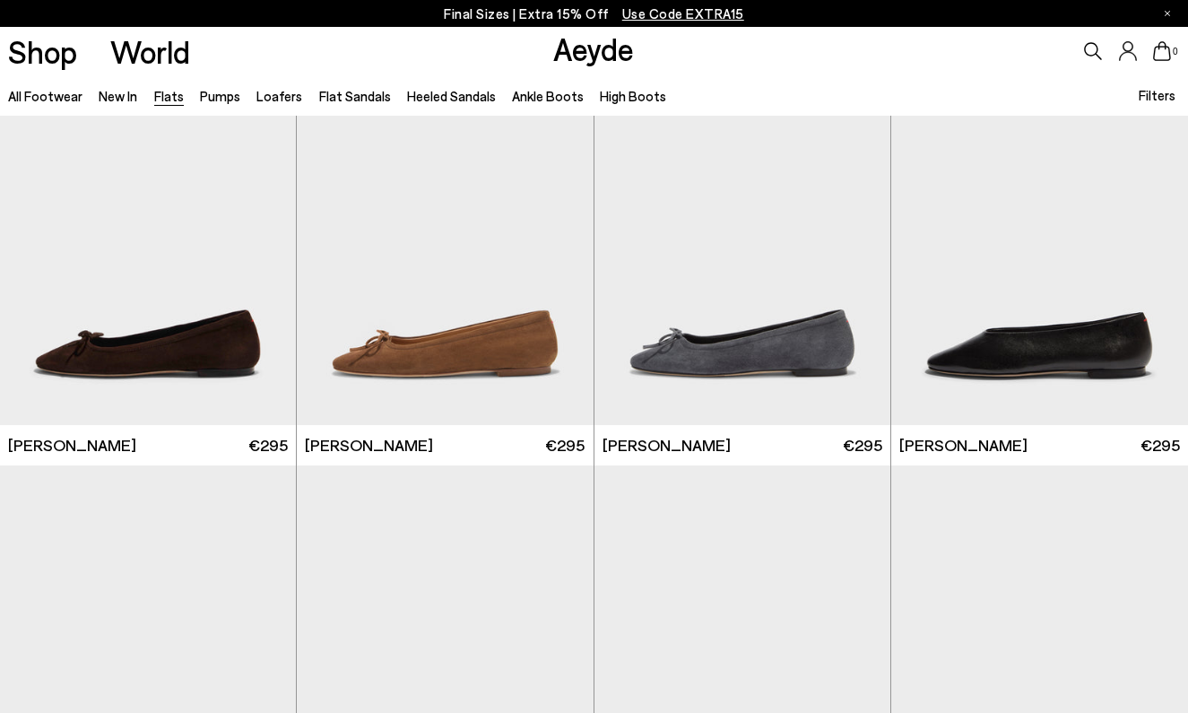
scroll to position [3375, 0]
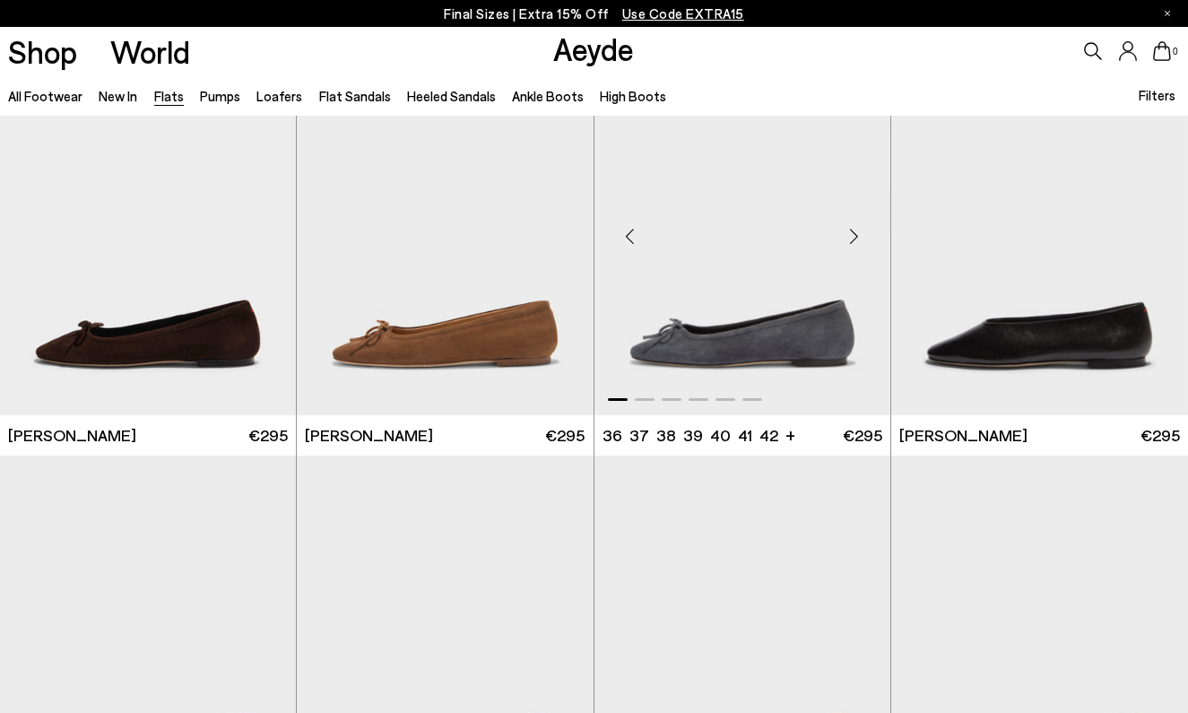
click at [863, 236] on div "Next slide" at bounding box center [855, 236] width 54 height 54
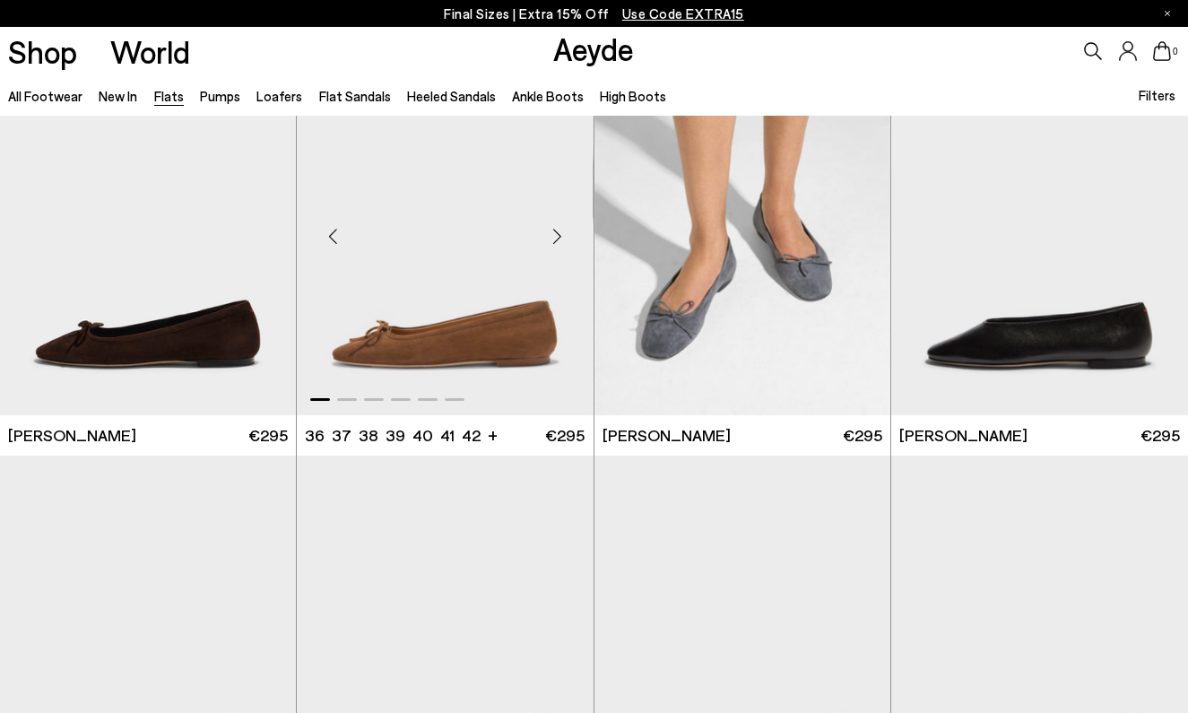
click at [548, 241] on div "Next slide" at bounding box center [558, 236] width 54 height 54
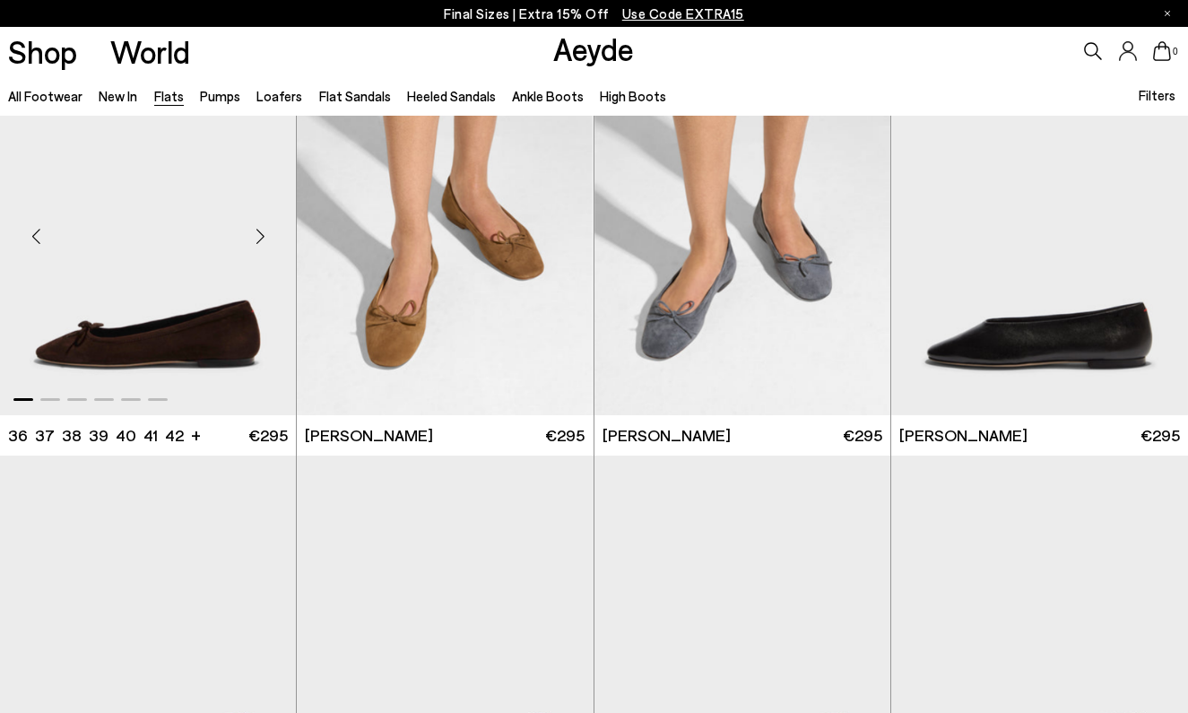
click at [262, 227] on div "Next slide" at bounding box center [260, 236] width 54 height 54
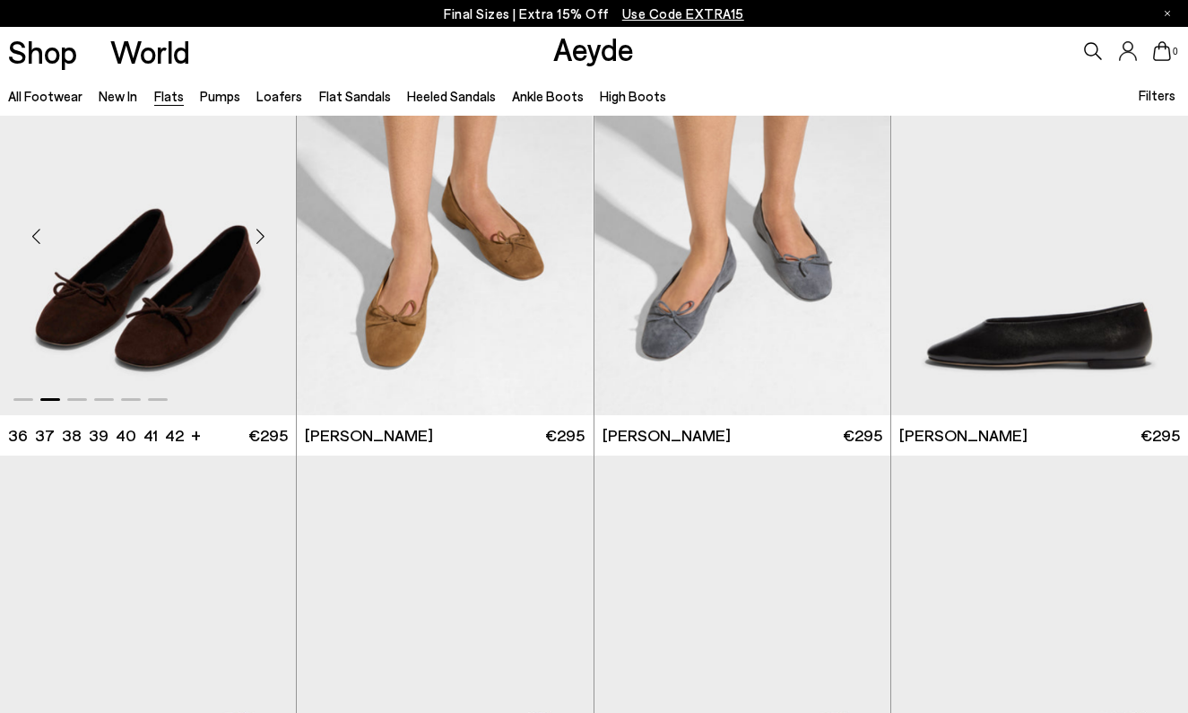
click at [262, 227] on div "Next slide" at bounding box center [260, 236] width 54 height 54
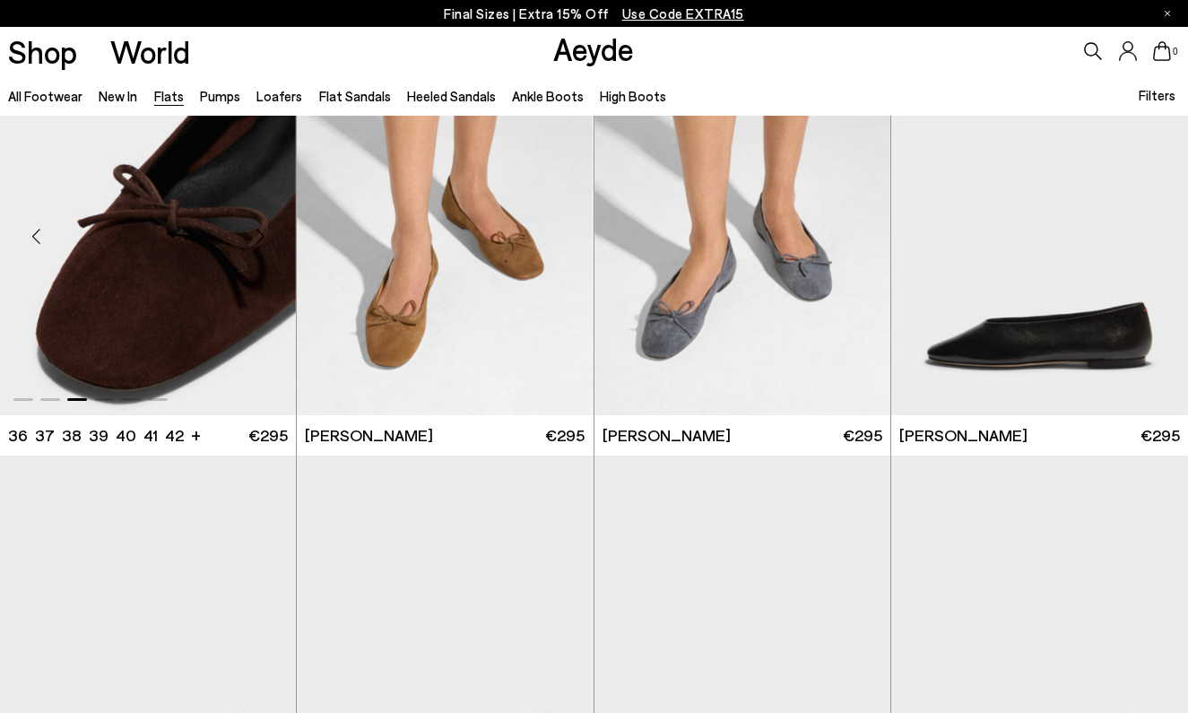
click at [262, 227] on div "Next slide" at bounding box center [260, 236] width 54 height 54
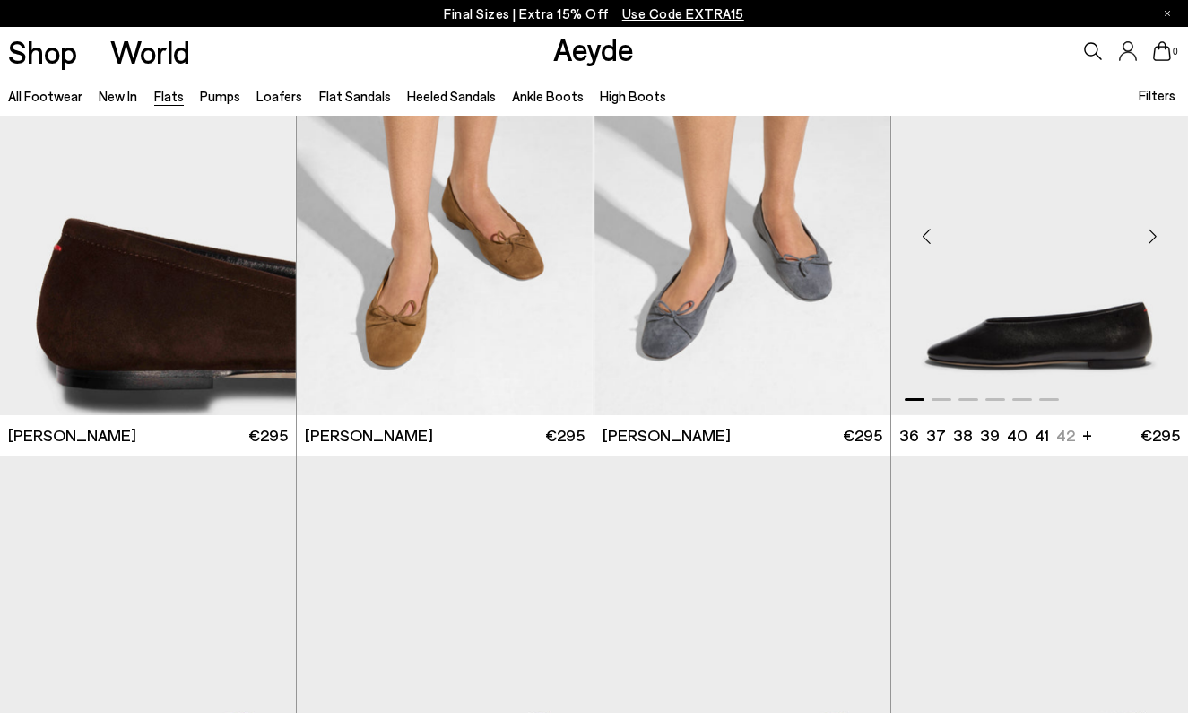
click at [1148, 230] on div "Next slide" at bounding box center [1152, 236] width 54 height 54
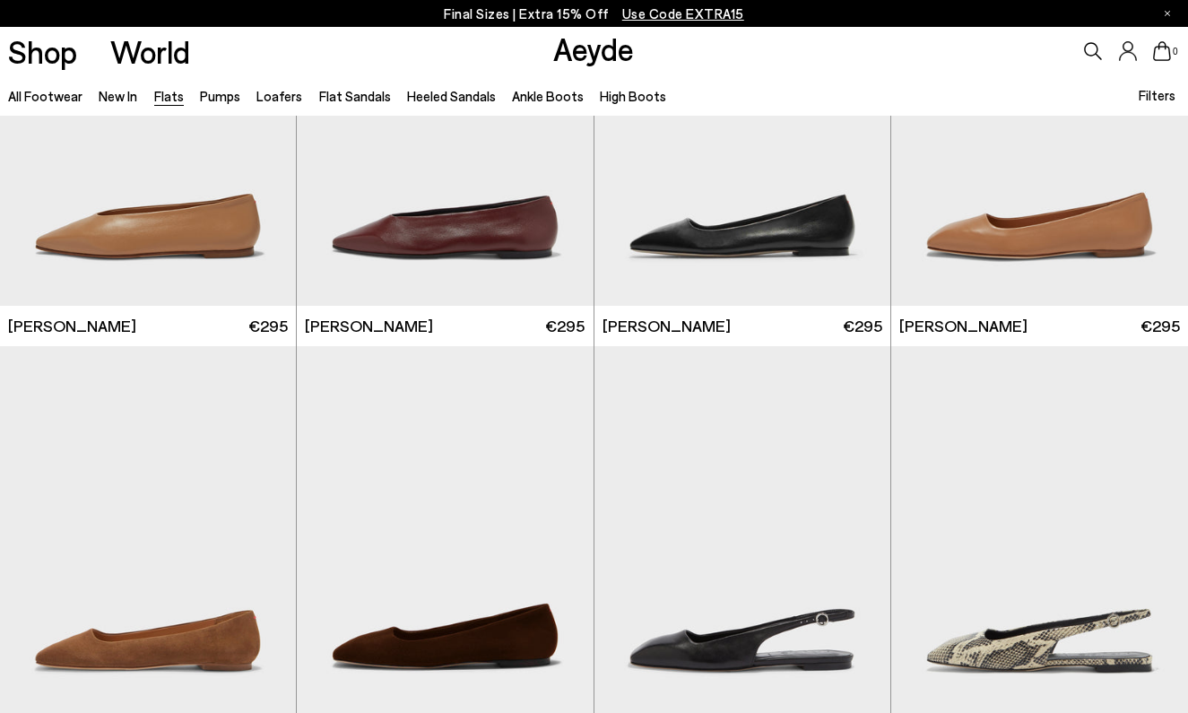
scroll to position [5158, 0]
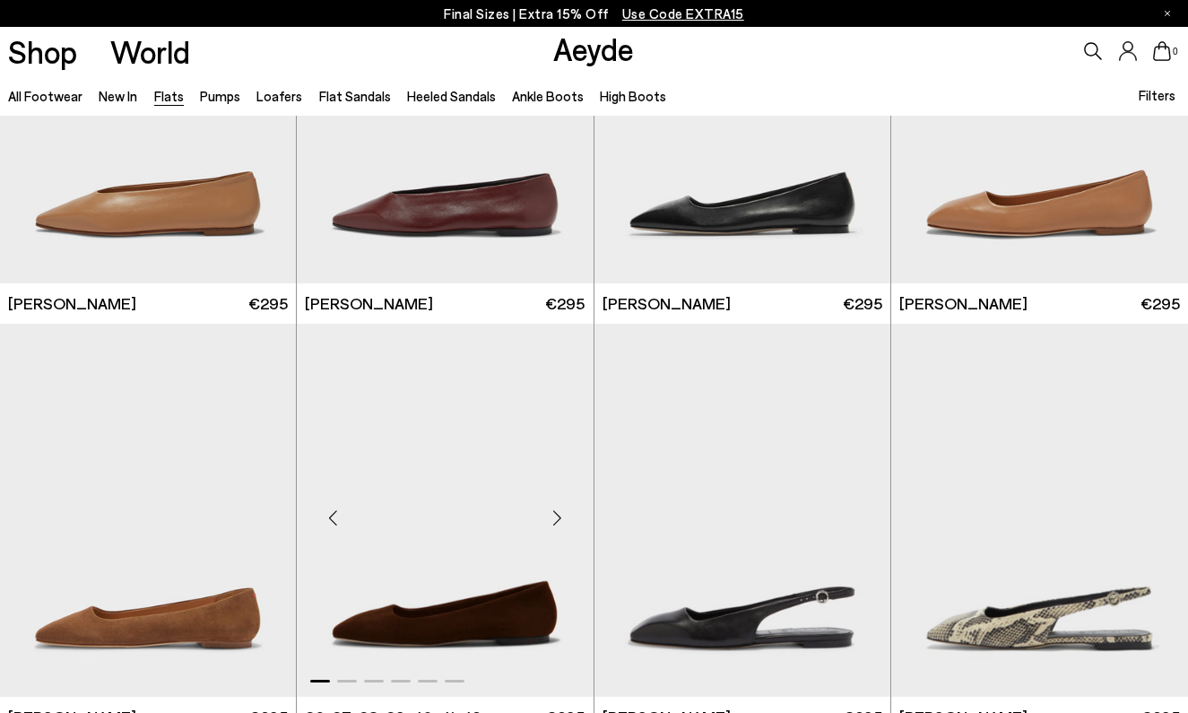
click at [552, 512] on div "Next slide" at bounding box center [558, 518] width 54 height 54
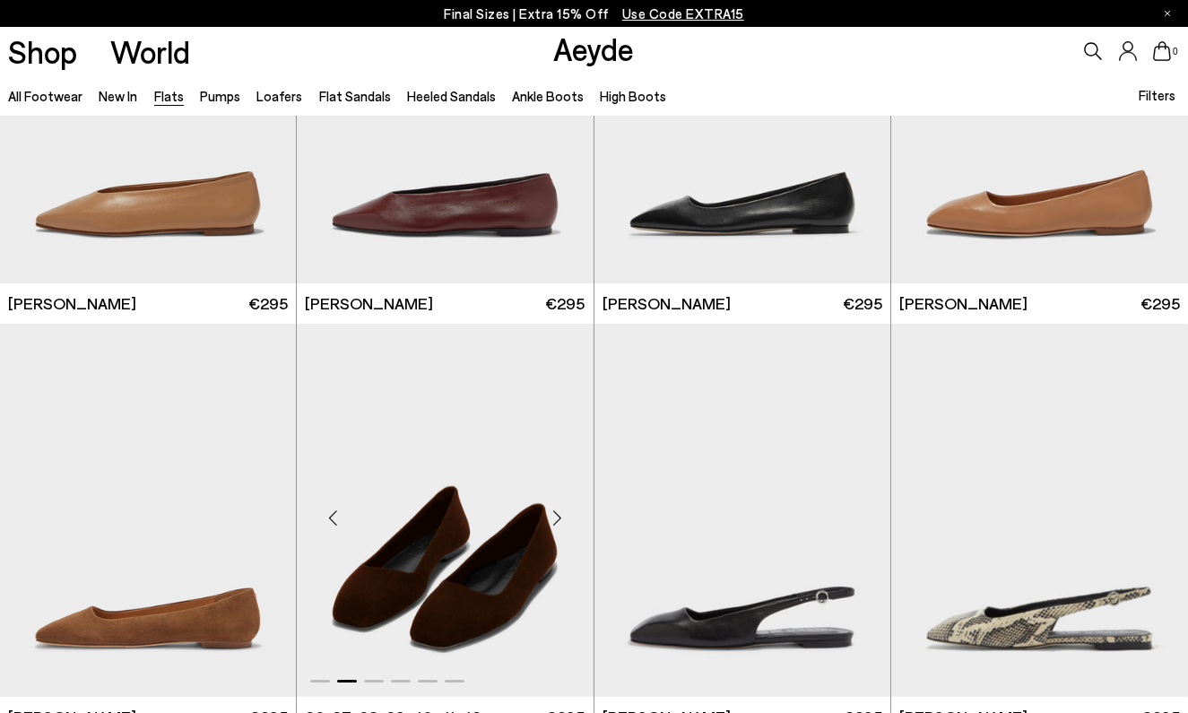
click at [552, 512] on div "Next slide" at bounding box center [558, 518] width 54 height 54
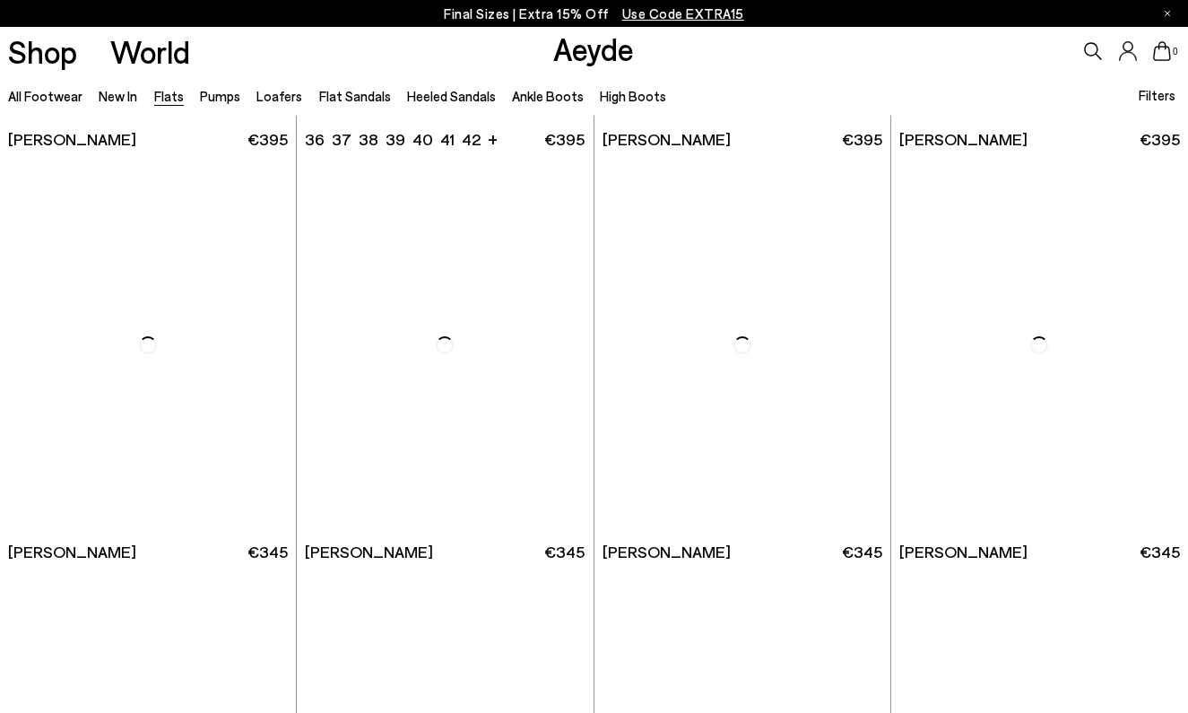
scroll to position [7802, 0]
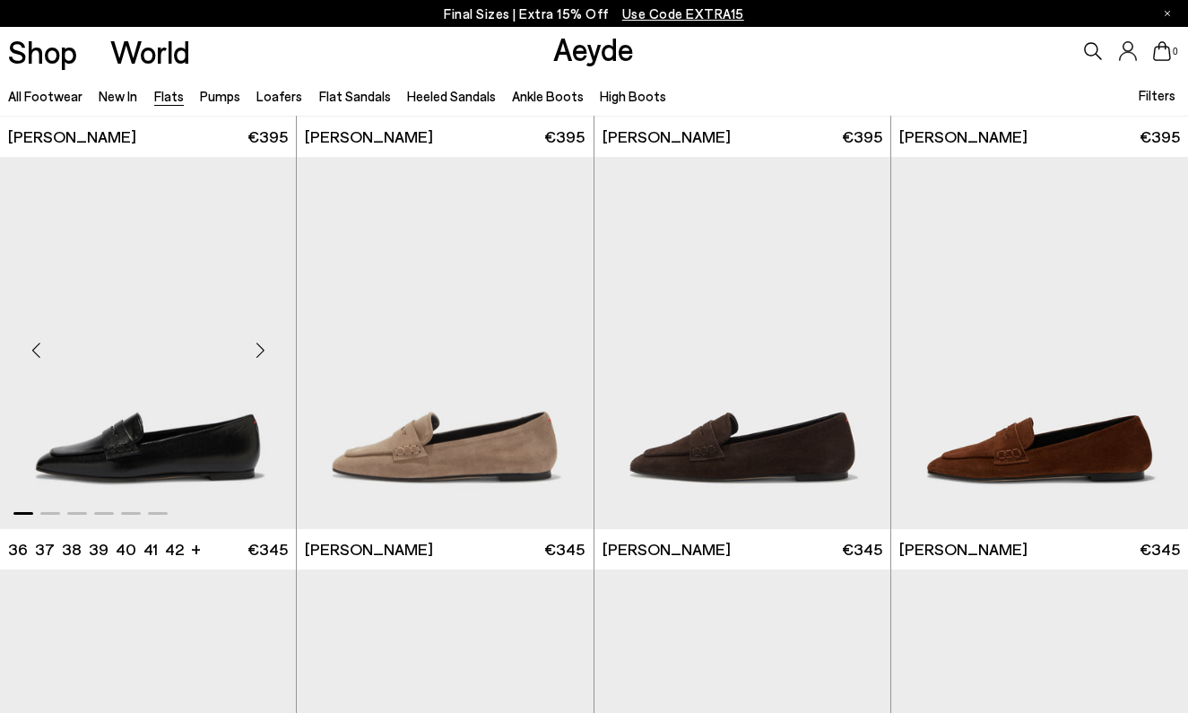
click at [266, 347] on div "Next slide" at bounding box center [260, 350] width 54 height 54
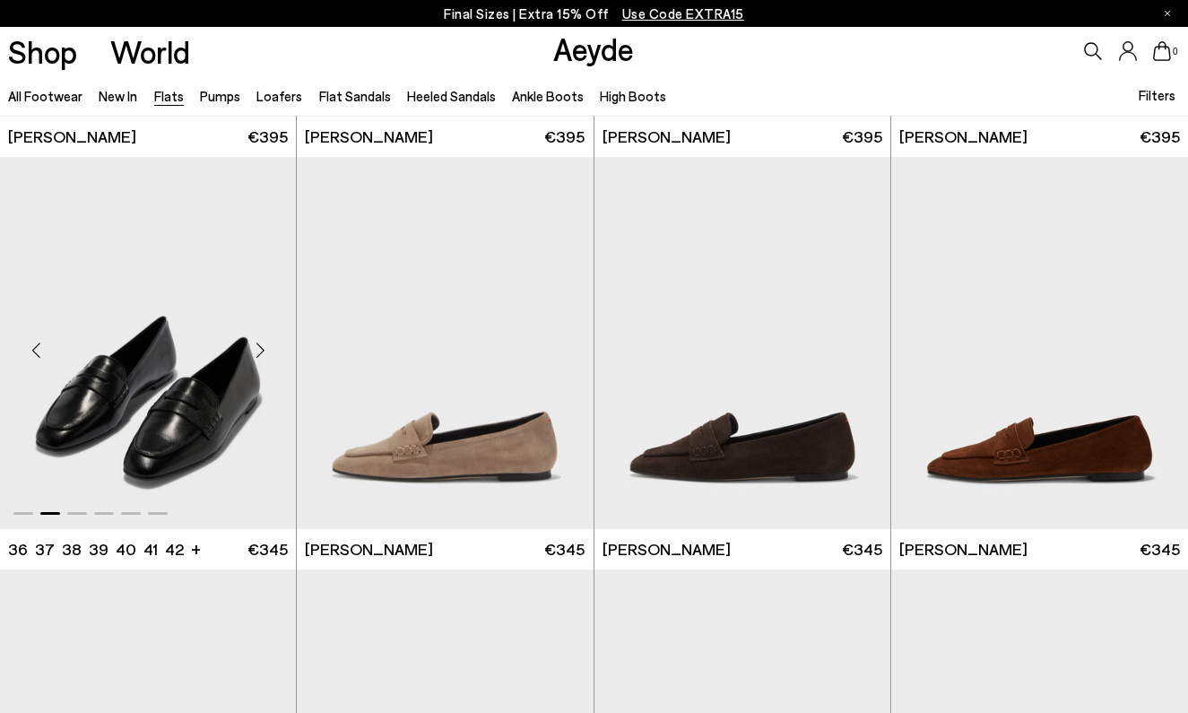
click at [266, 347] on div "Next slide" at bounding box center [260, 350] width 54 height 54
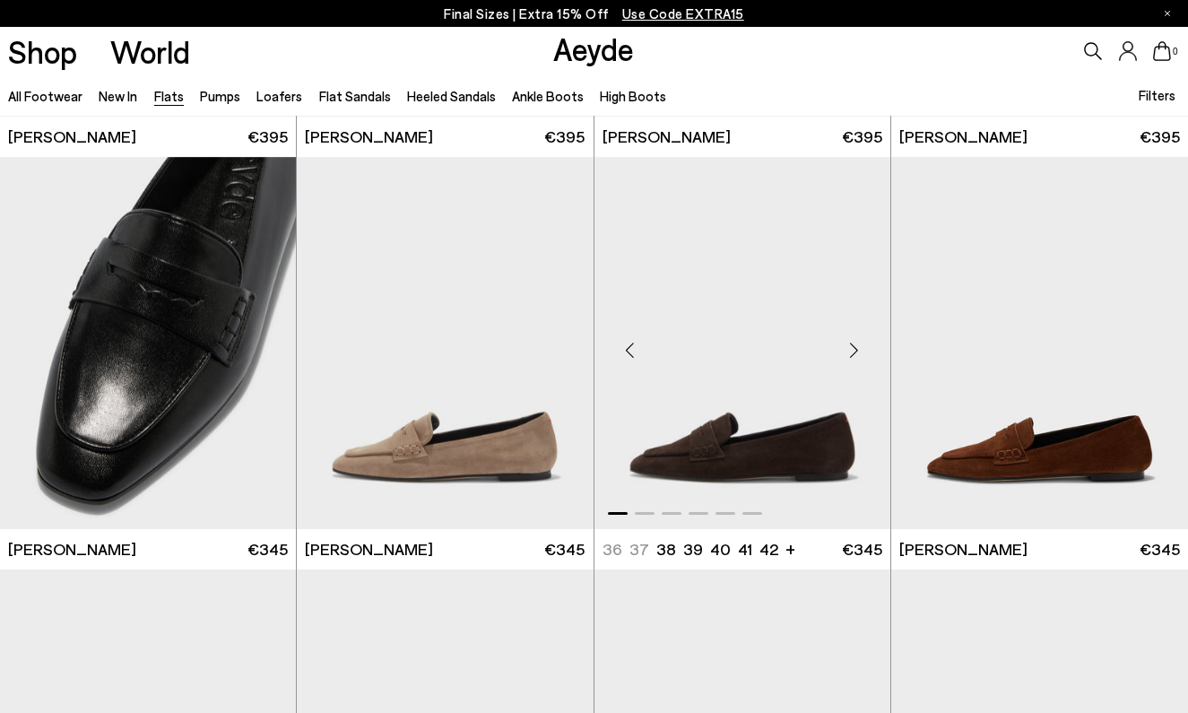
click at [866, 343] on div "Next slide" at bounding box center [855, 350] width 54 height 54
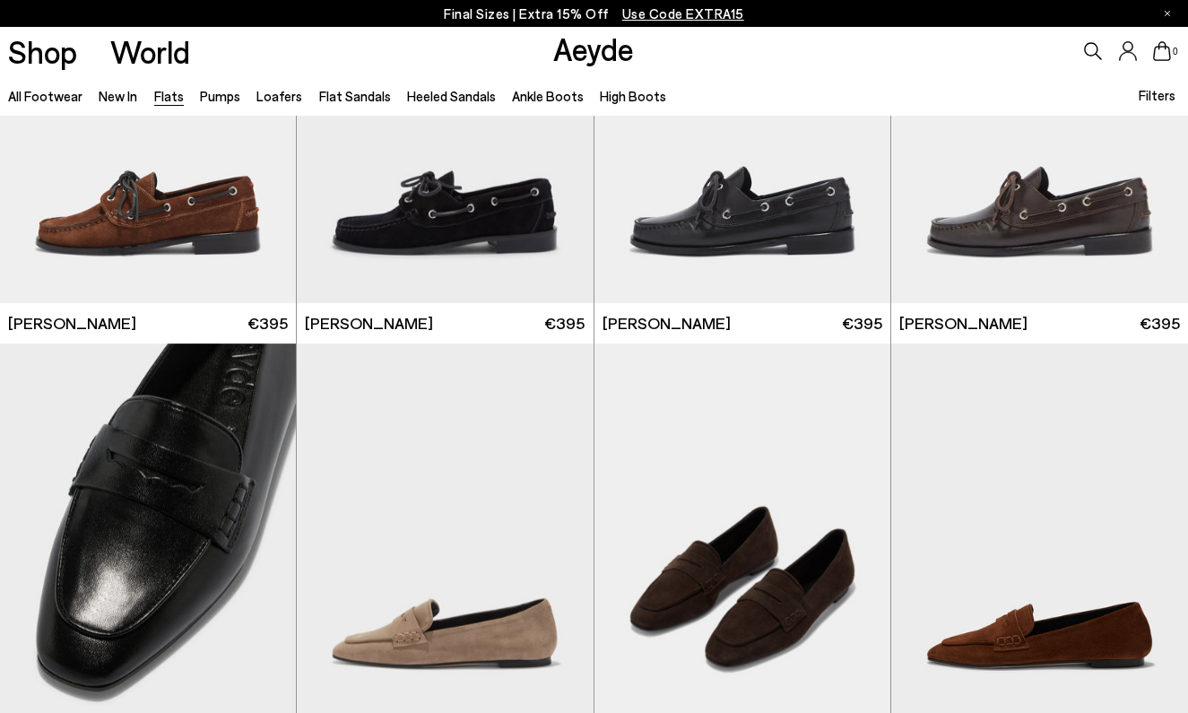
scroll to position [7677, 0]
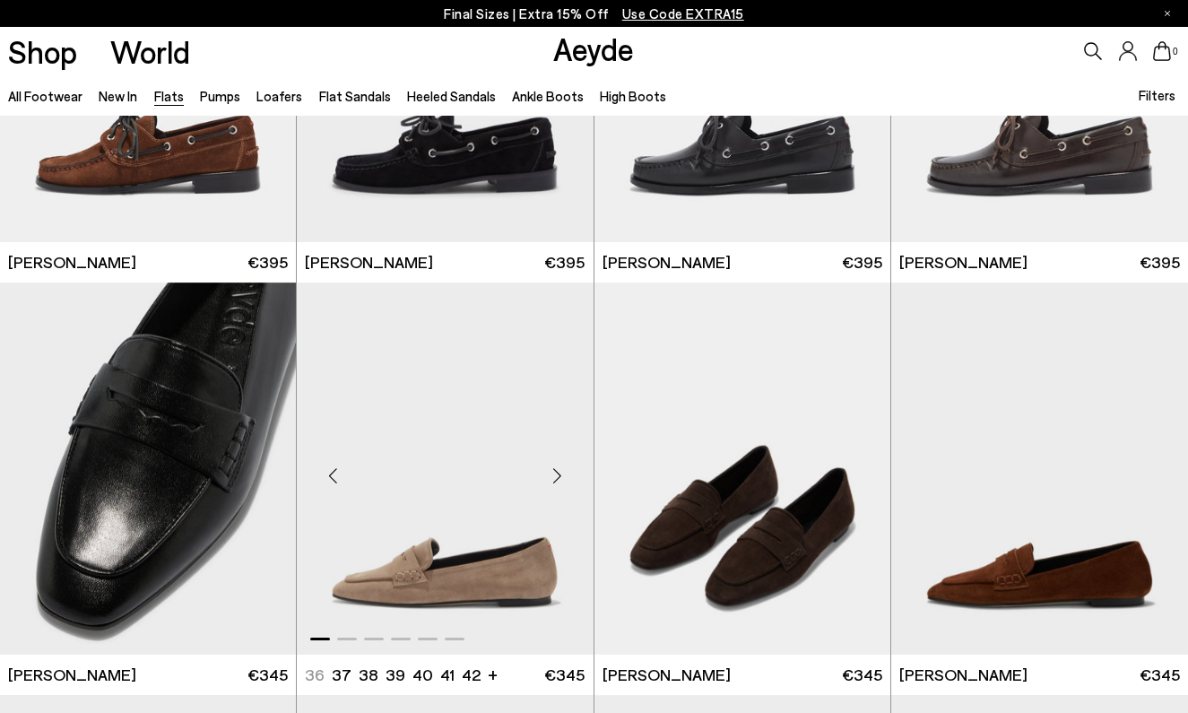
click at [557, 460] on div "Next slide" at bounding box center [558, 475] width 54 height 54
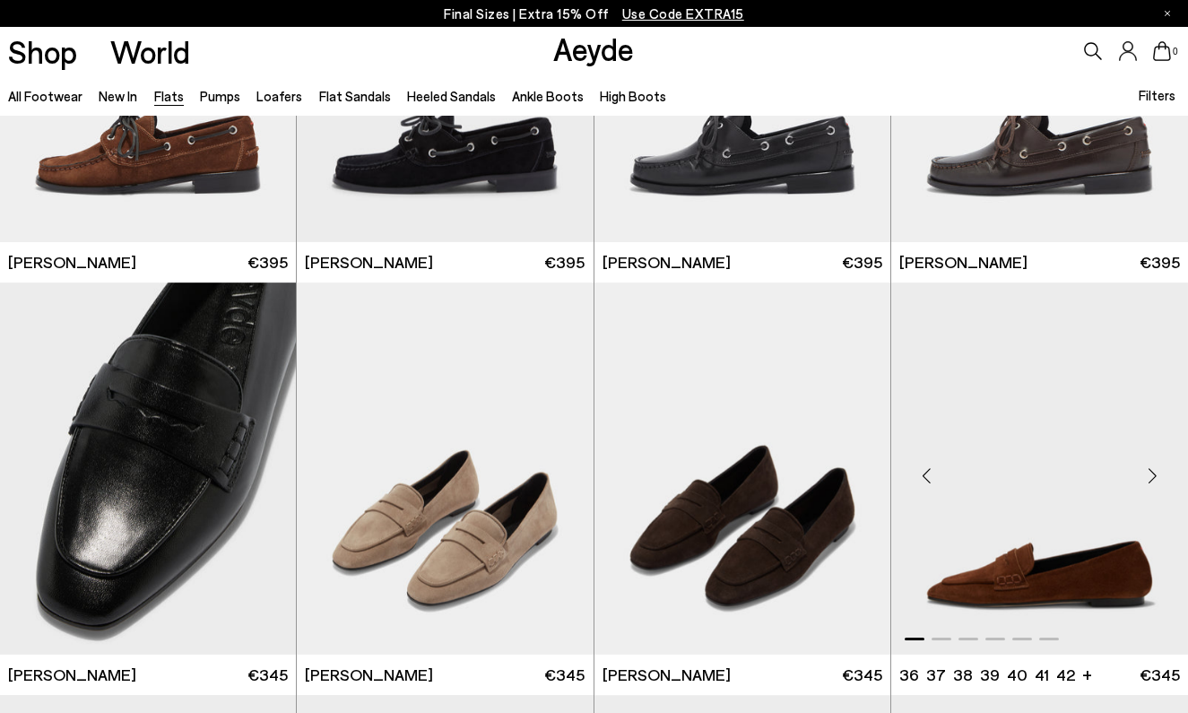
click at [1159, 476] on div "Next slide" at bounding box center [1152, 475] width 54 height 54
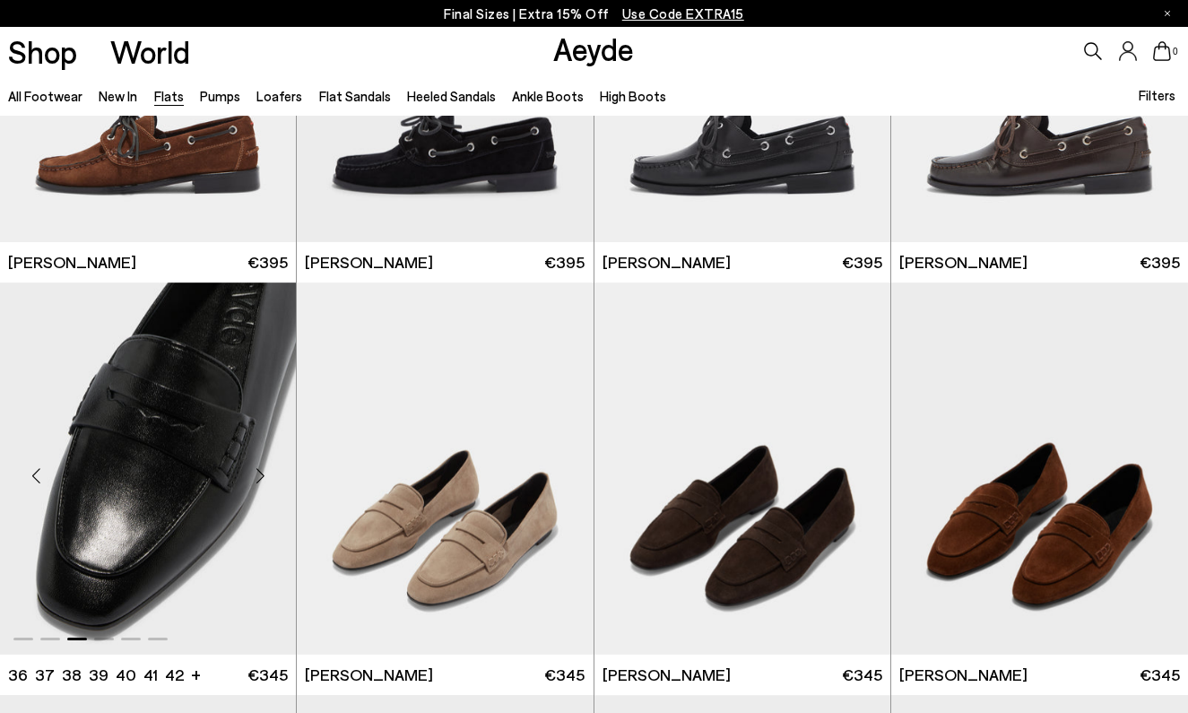
click at [256, 473] on div "Next slide" at bounding box center [260, 475] width 54 height 54
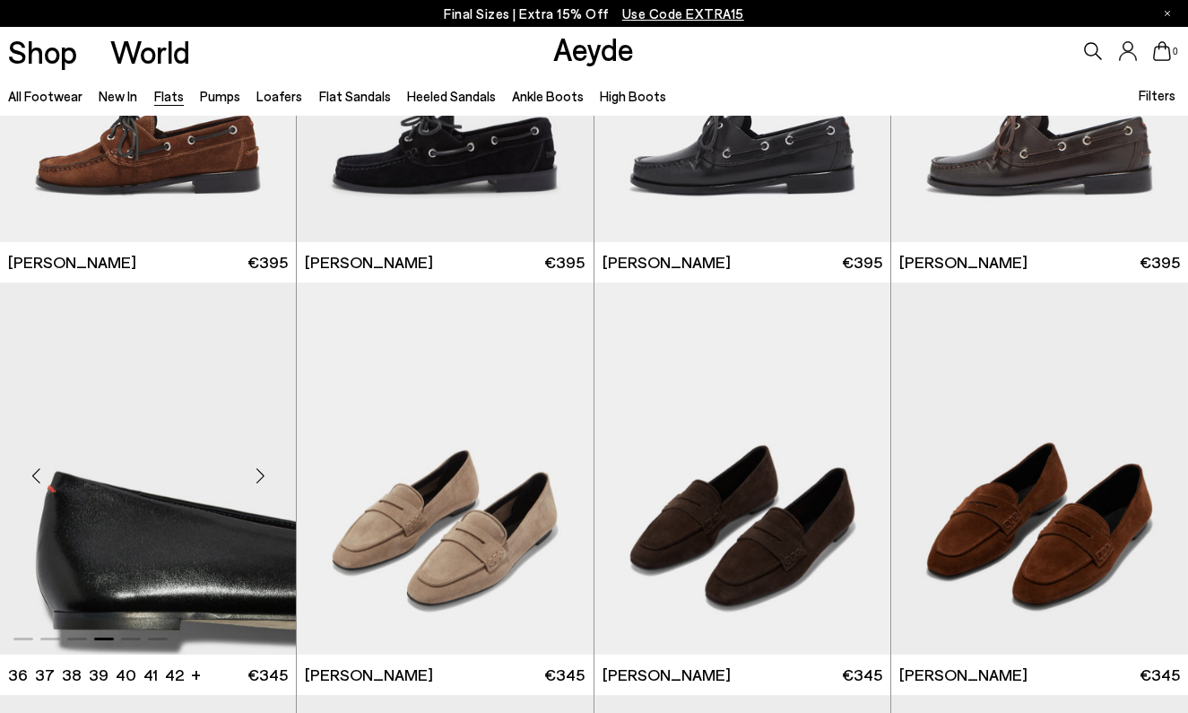
click at [256, 473] on div "Next slide" at bounding box center [260, 475] width 54 height 54
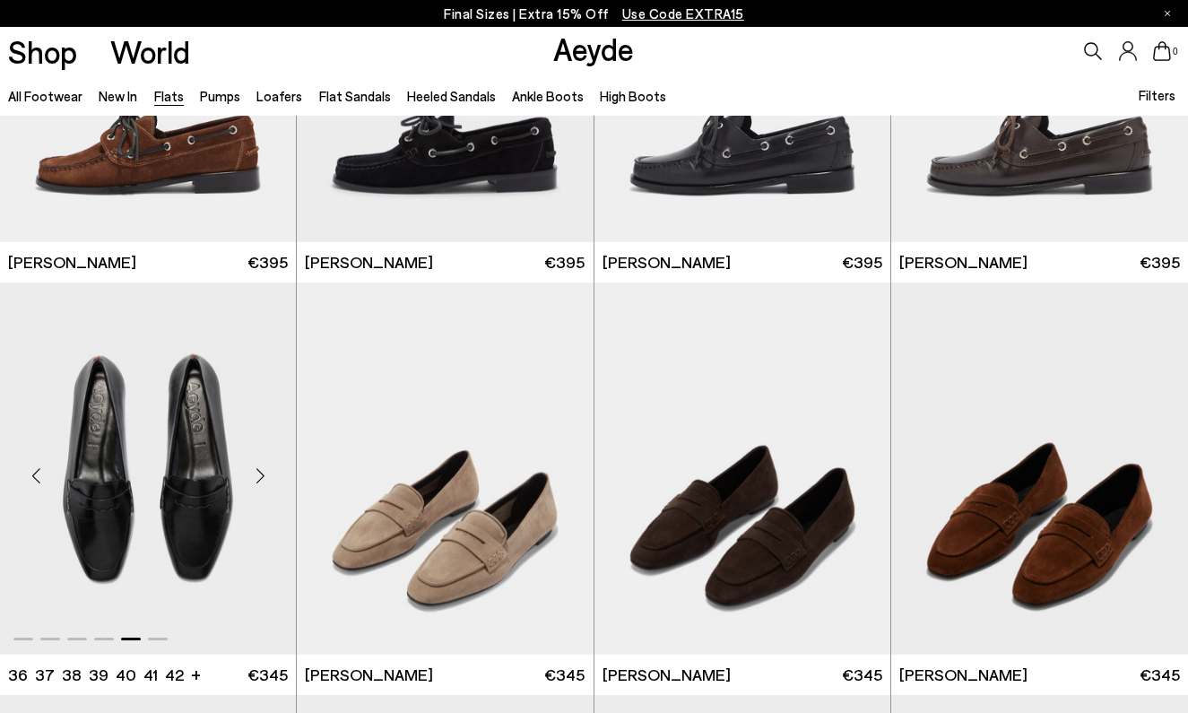
click at [256, 473] on div "Next slide" at bounding box center [260, 475] width 54 height 54
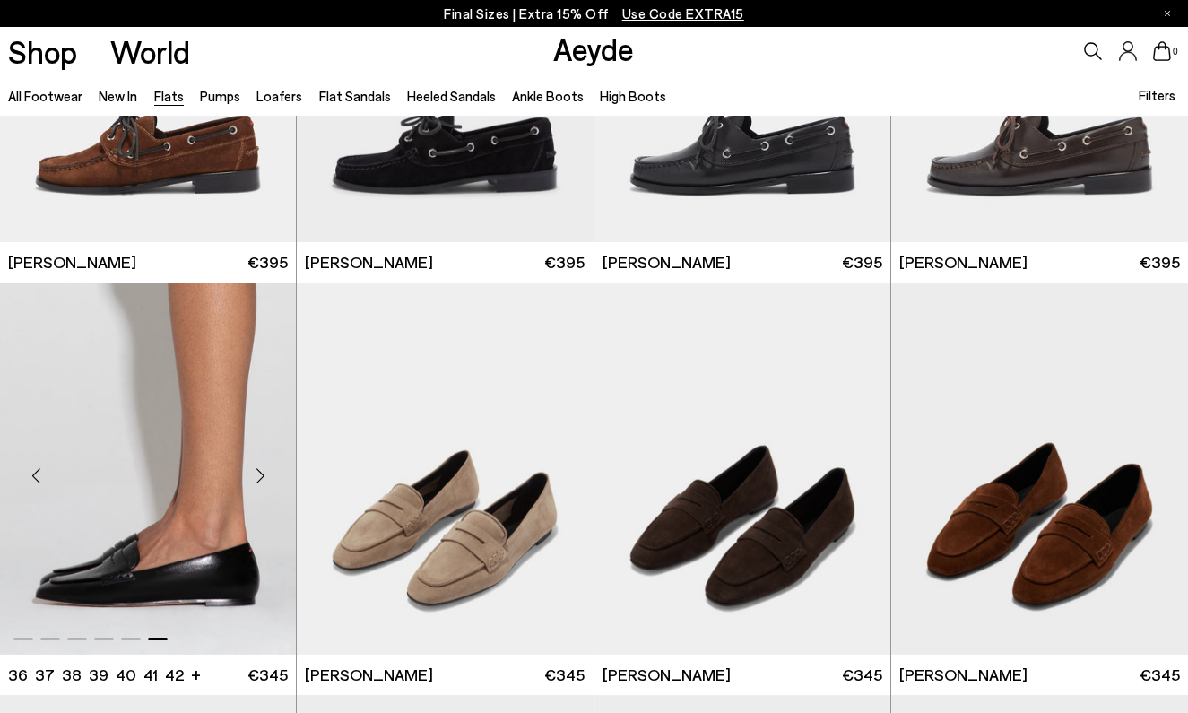
click at [256, 473] on div "Next slide" at bounding box center [260, 475] width 54 height 54
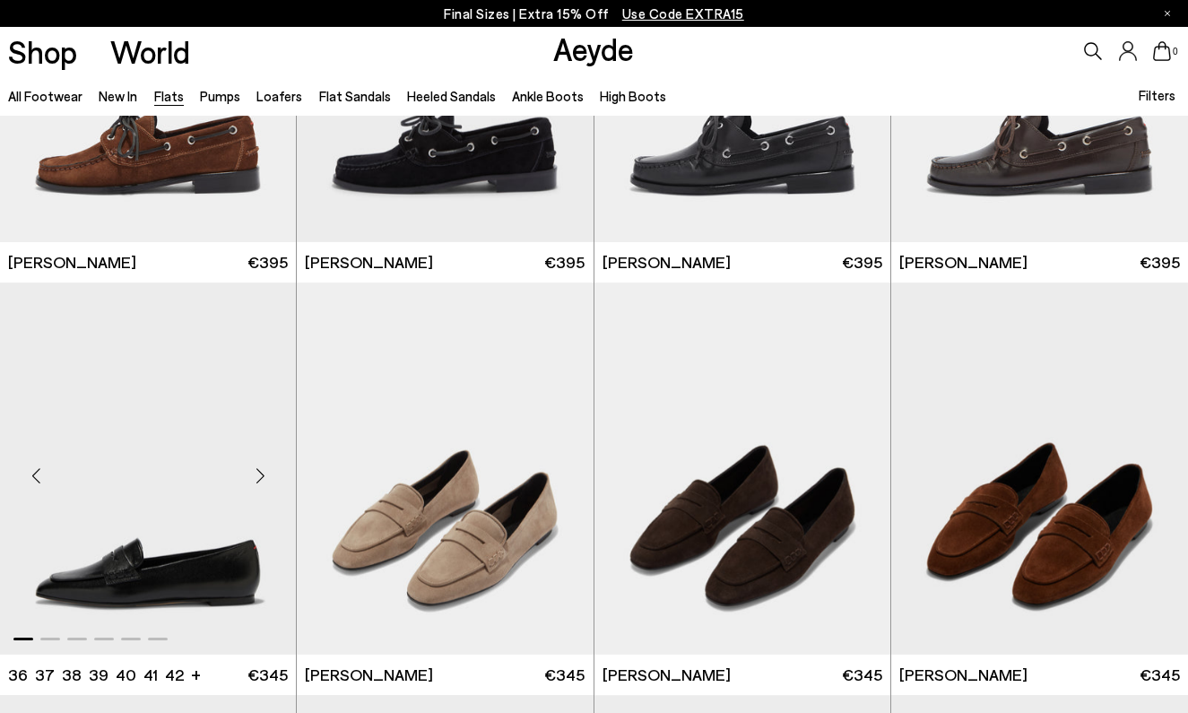
click at [256, 473] on div "Next slide" at bounding box center [260, 475] width 54 height 54
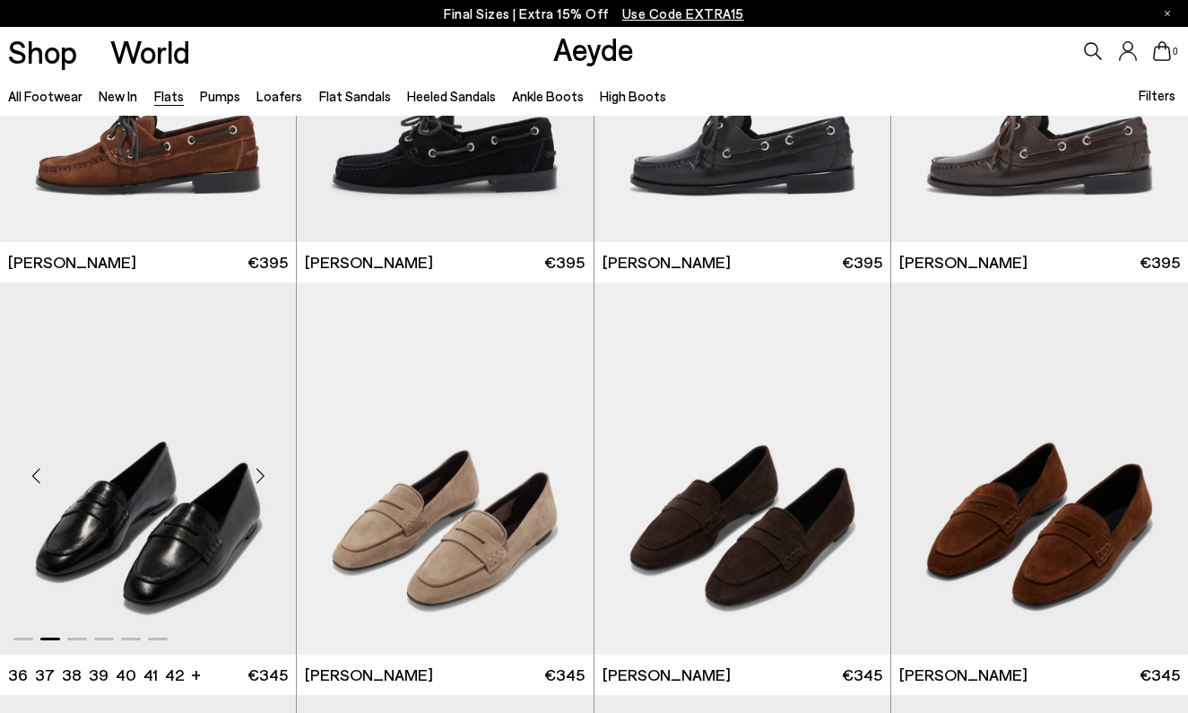
click at [256, 473] on div "Next slide" at bounding box center [260, 475] width 54 height 54
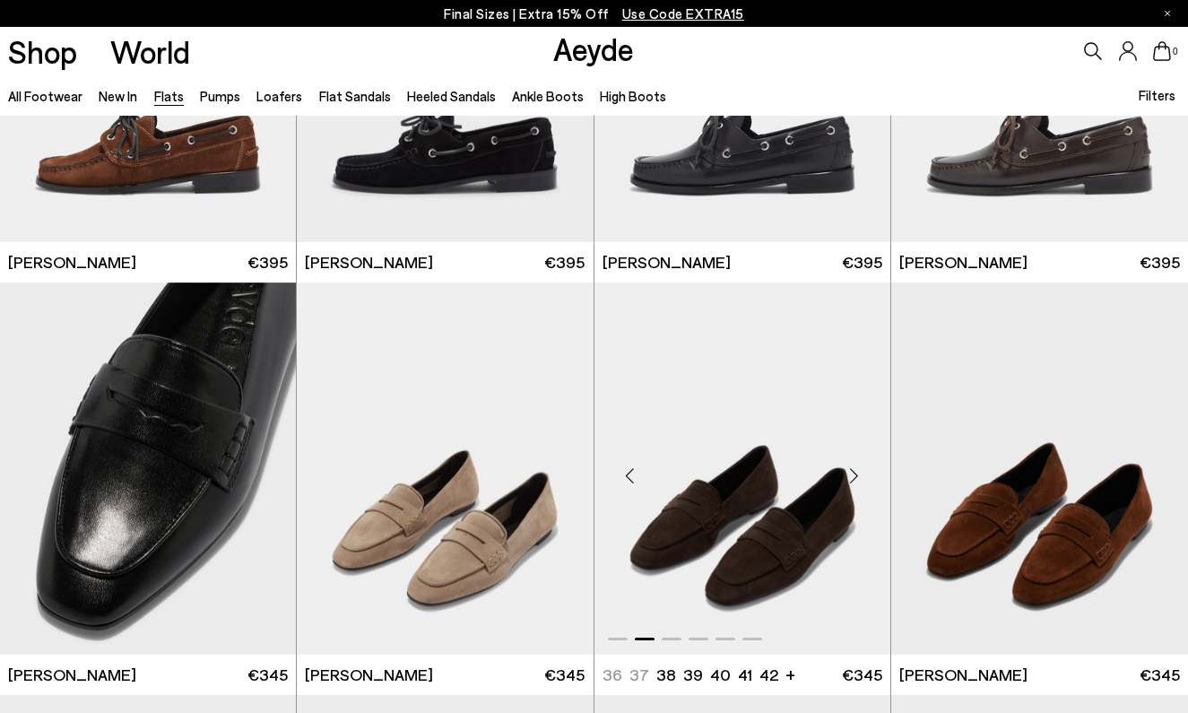
click at [856, 473] on div "Next slide" at bounding box center [855, 475] width 54 height 54
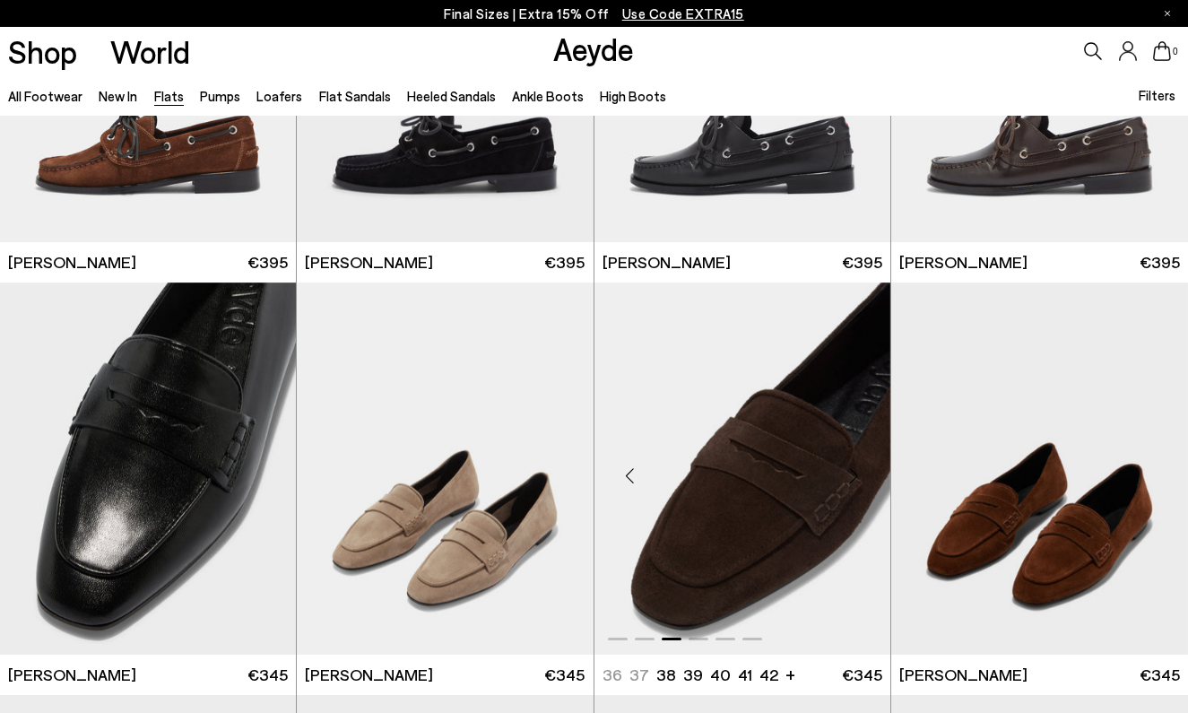
click at [856, 473] on div "Next slide" at bounding box center [855, 475] width 54 height 54
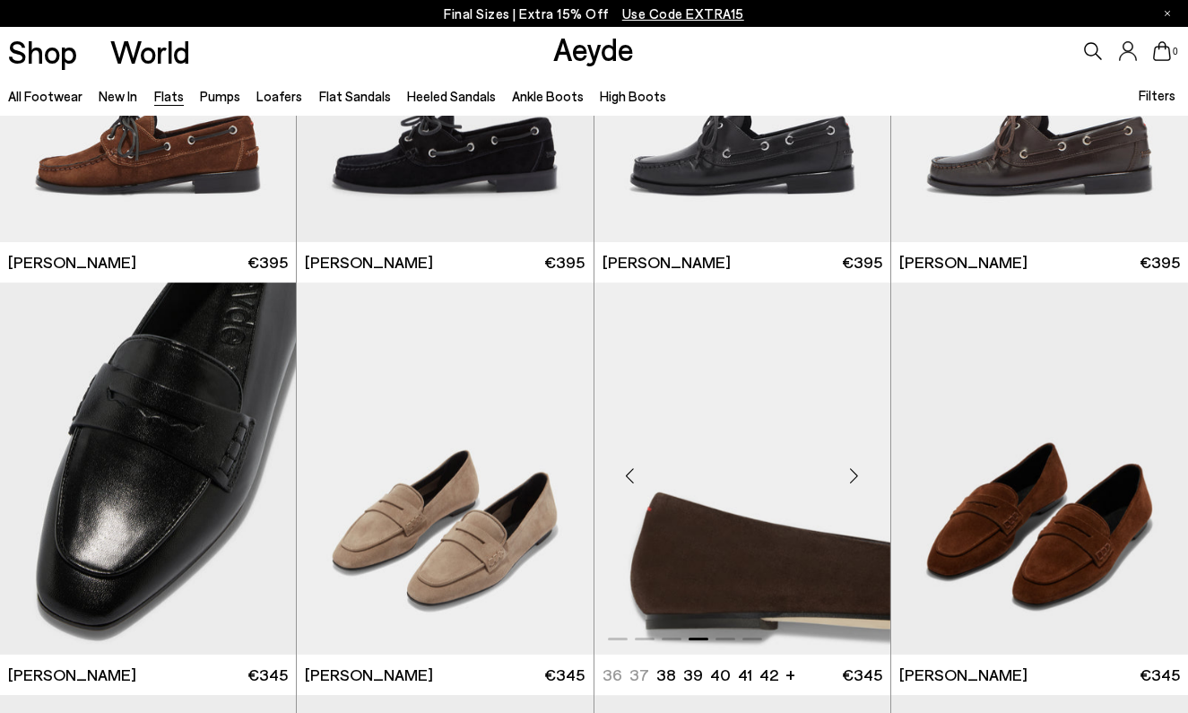
click at [856, 473] on div "Next slide" at bounding box center [855, 475] width 54 height 54
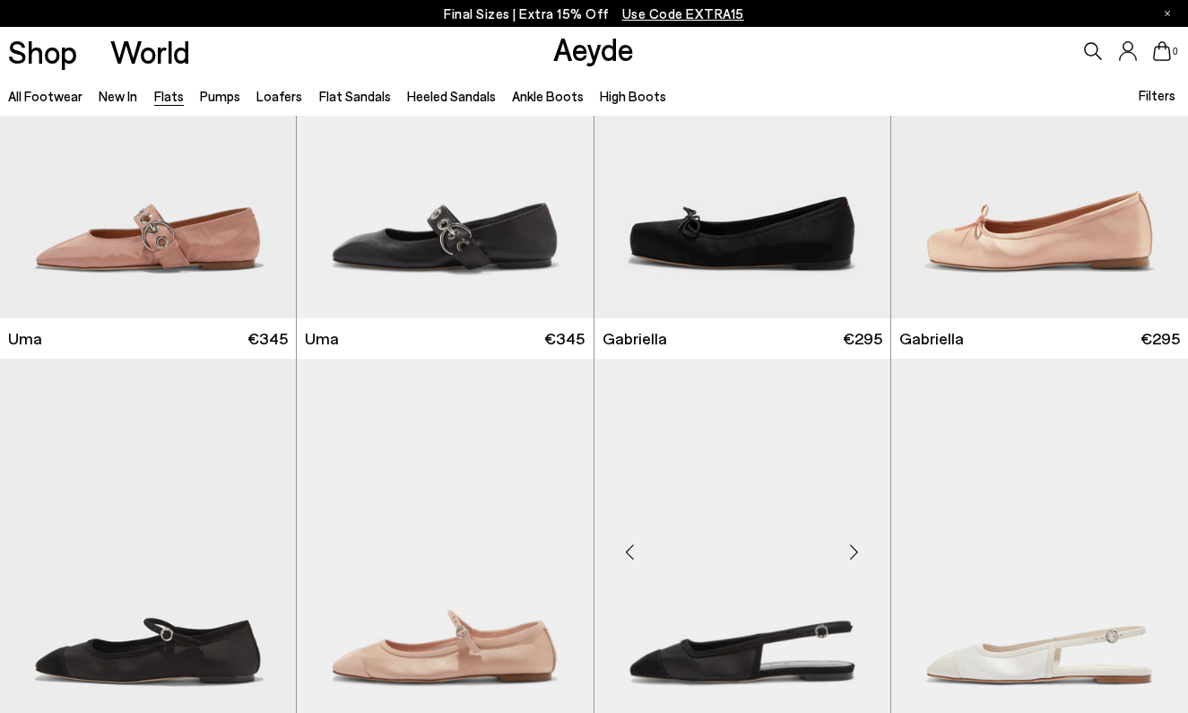
scroll to position [6763, 0]
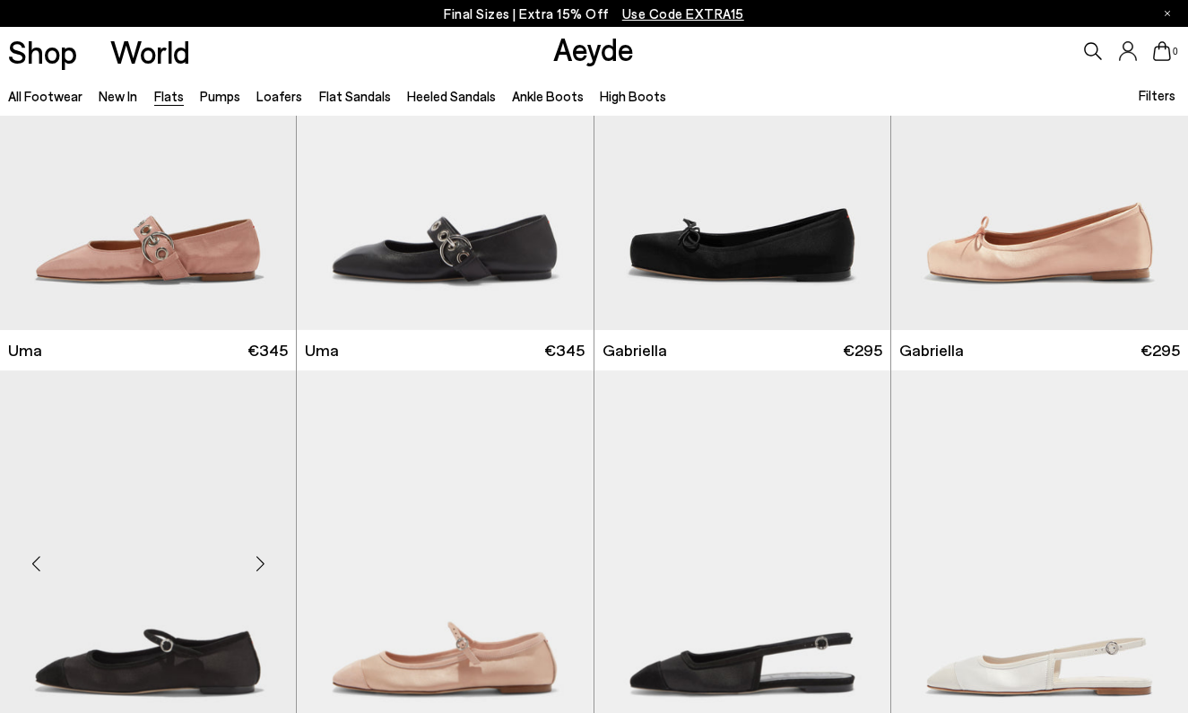
click at [254, 562] on div "Next slide" at bounding box center [260, 564] width 54 height 54
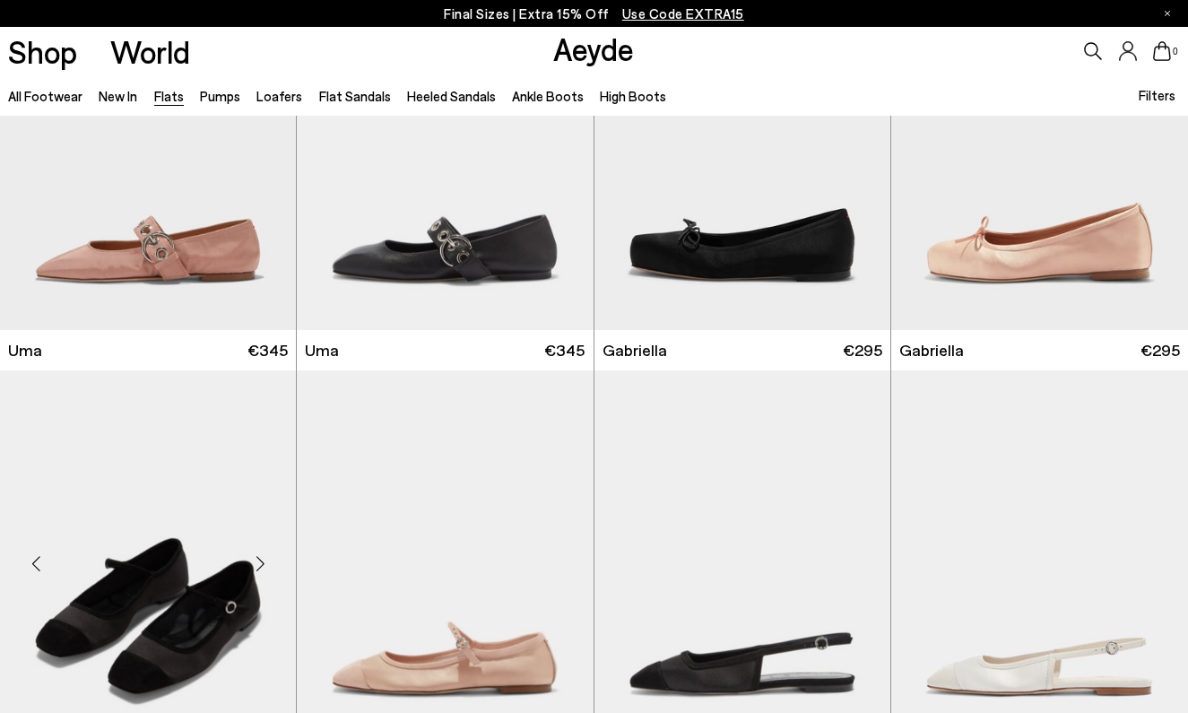
click at [254, 562] on div "Next slide" at bounding box center [260, 564] width 54 height 54
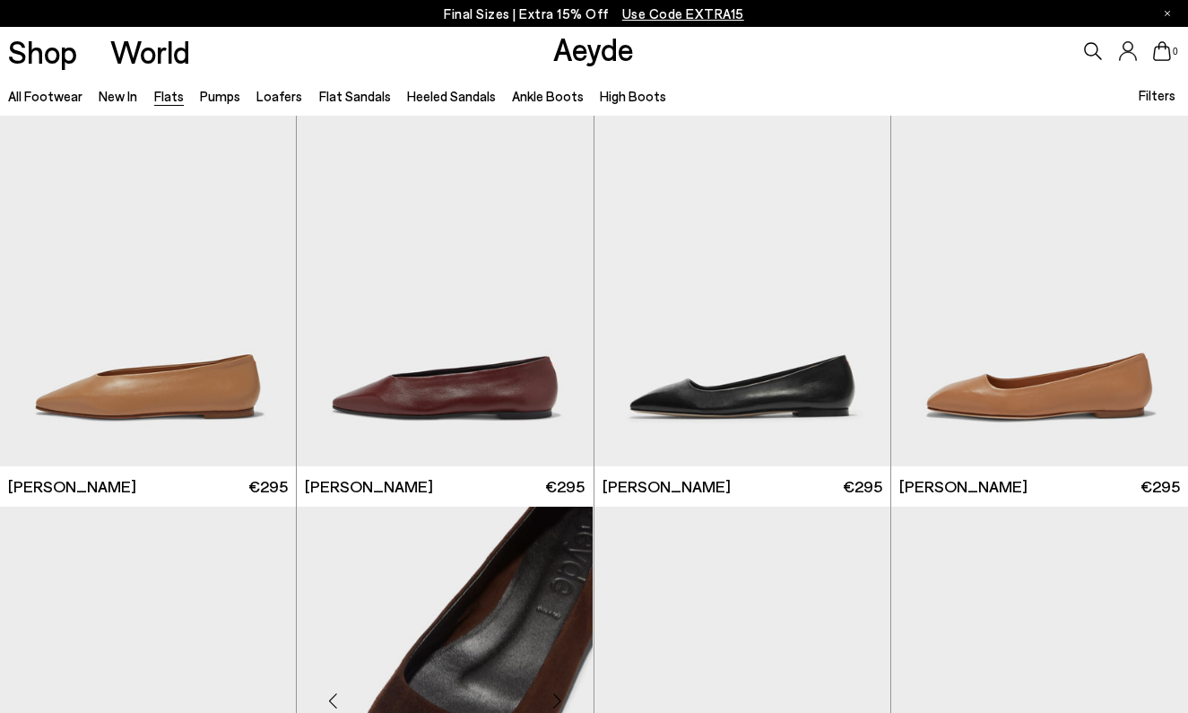
scroll to position [4971, 0]
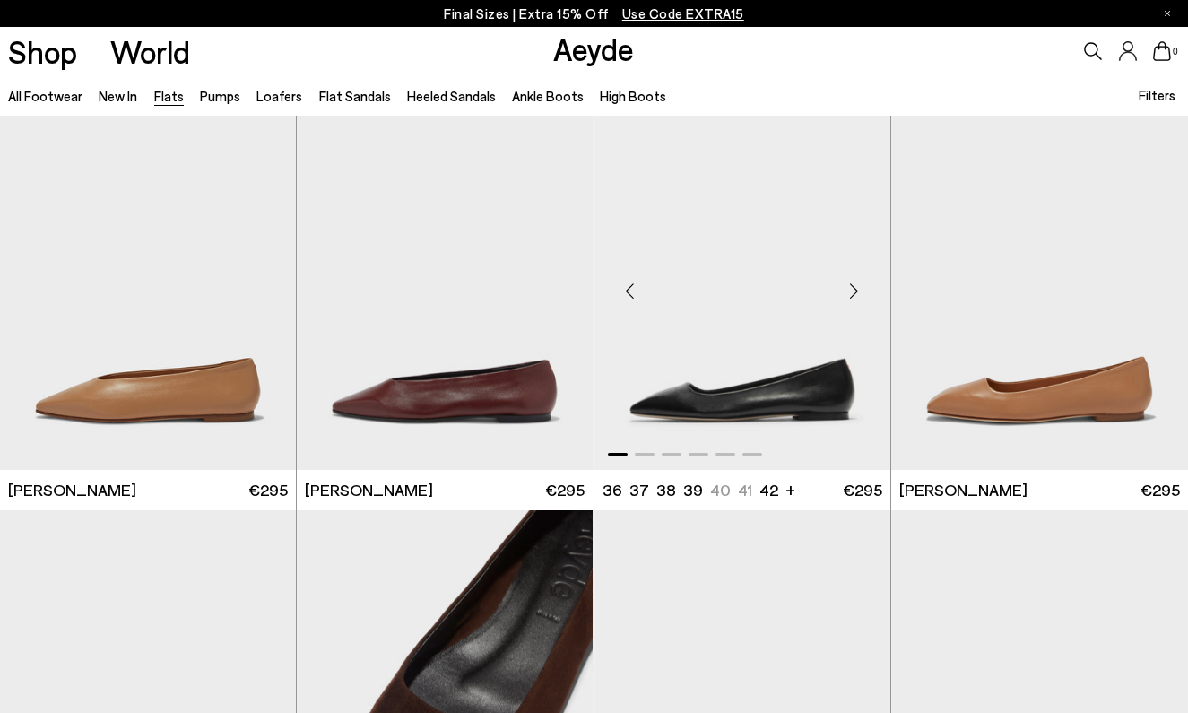
click at [854, 276] on div "Next slide" at bounding box center [855, 292] width 54 height 54
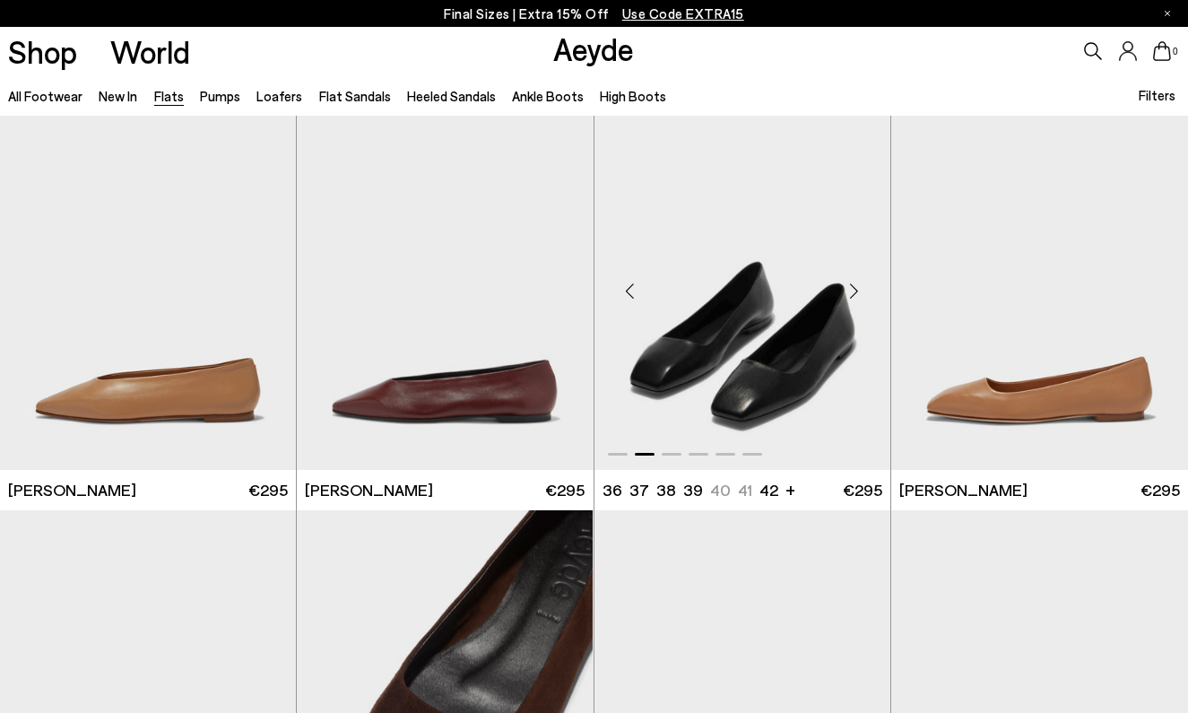
click at [854, 276] on div "Next slide" at bounding box center [855, 292] width 54 height 54
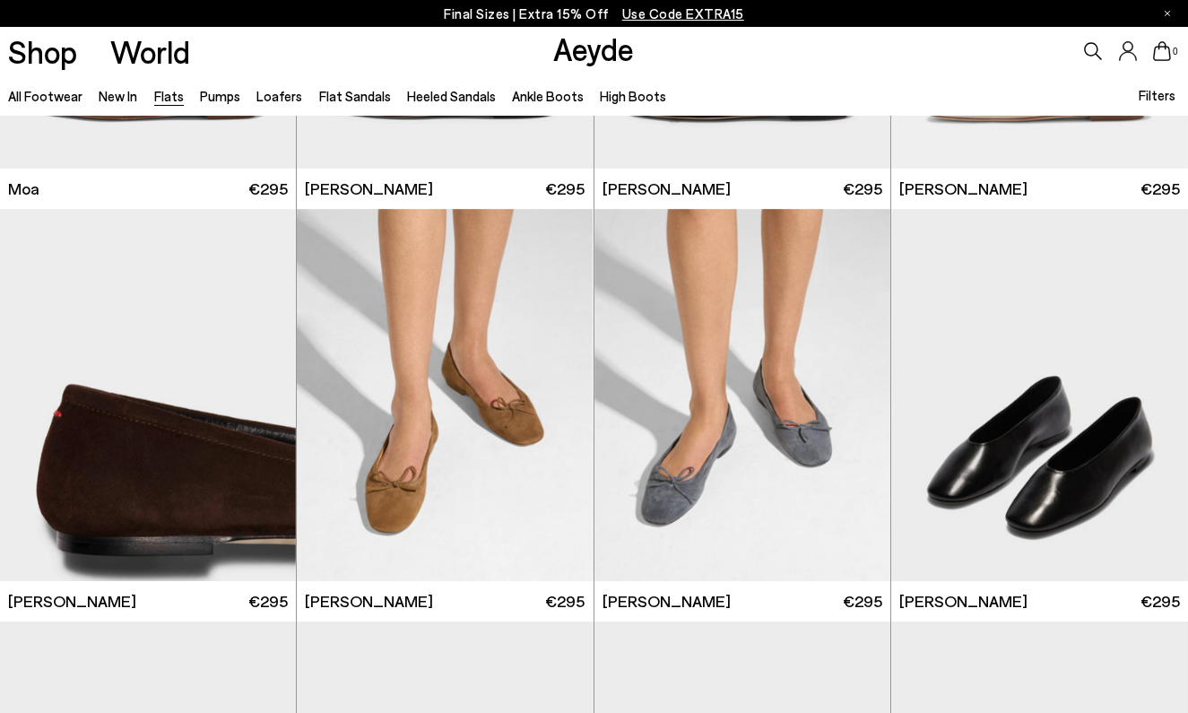
scroll to position [3196, 0]
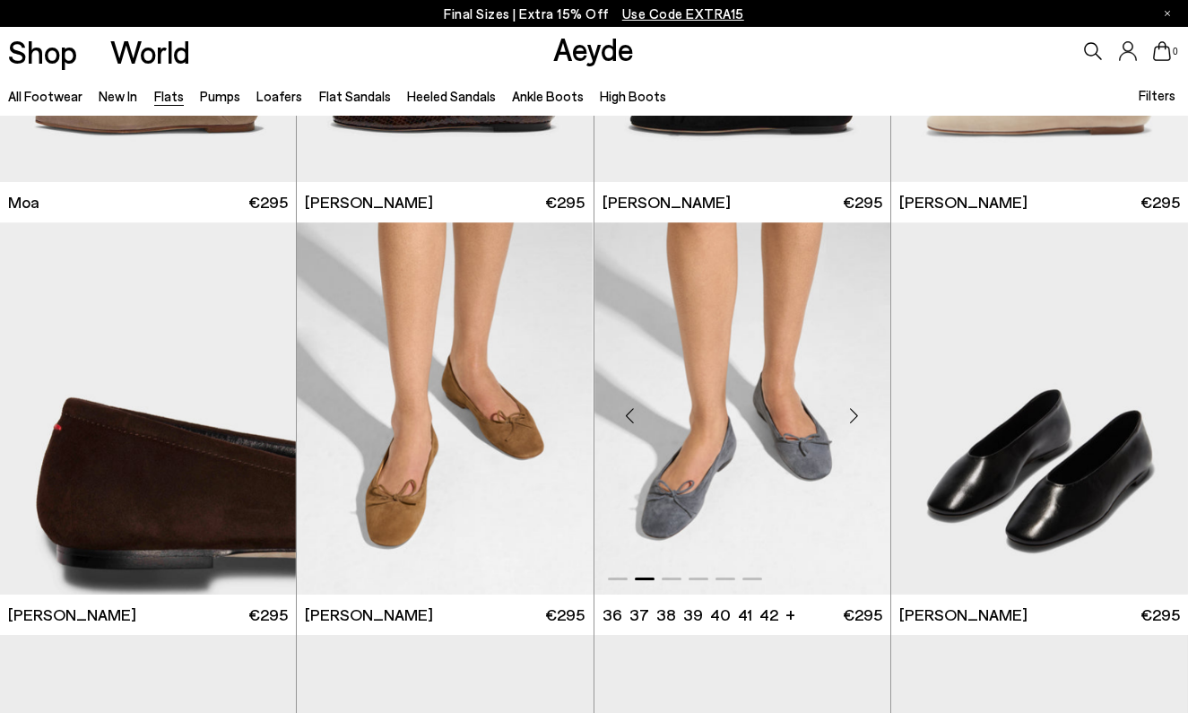
click at [847, 408] on div "Next slide" at bounding box center [855, 415] width 54 height 54
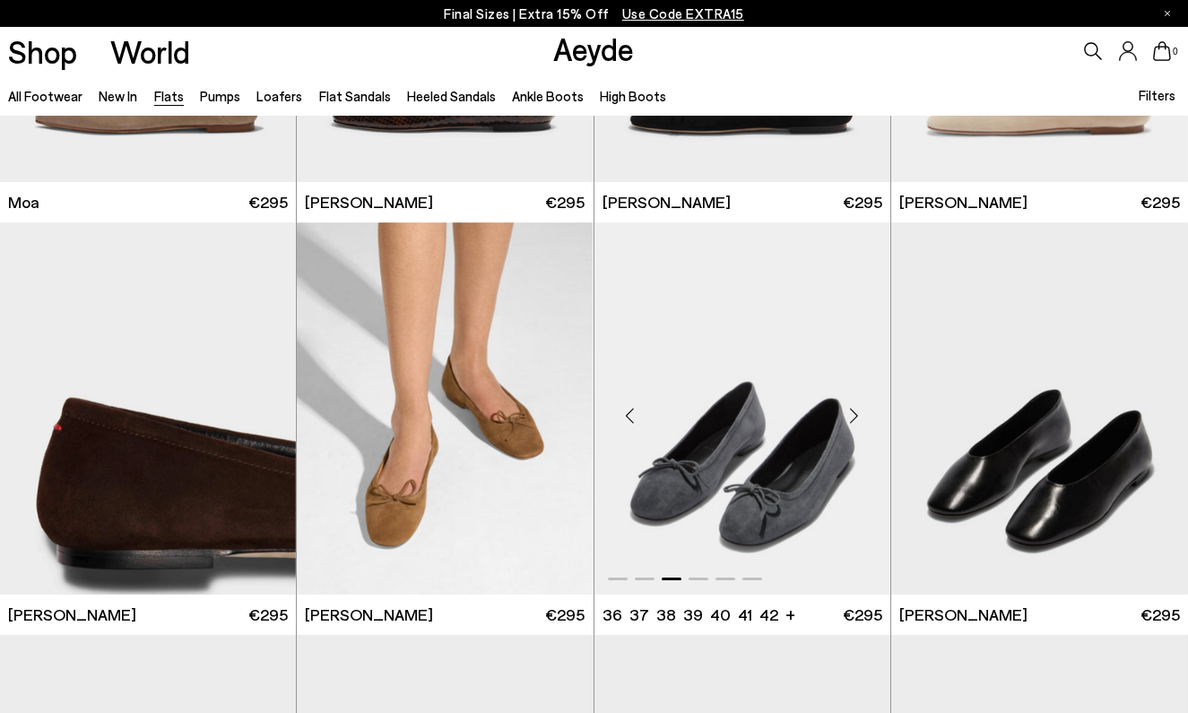
click at [847, 408] on div "Next slide" at bounding box center [855, 415] width 54 height 54
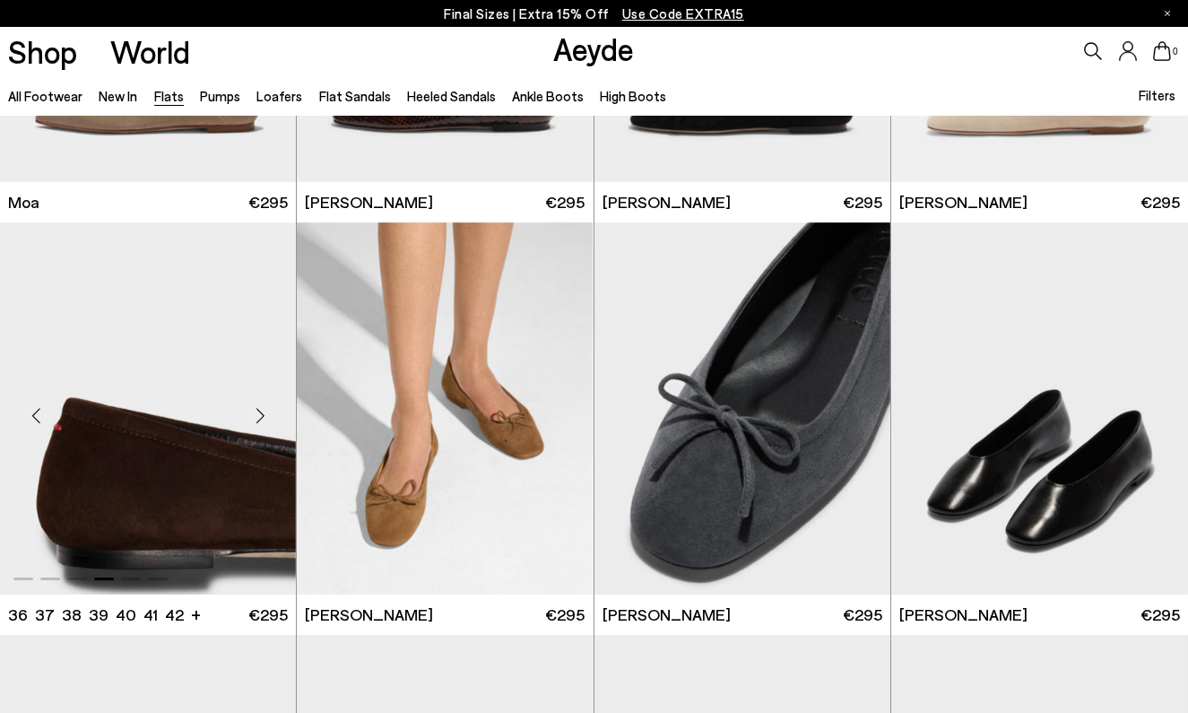
click at [264, 415] on div "Next slide" at bounding box center [260, 415] width 54 height 54
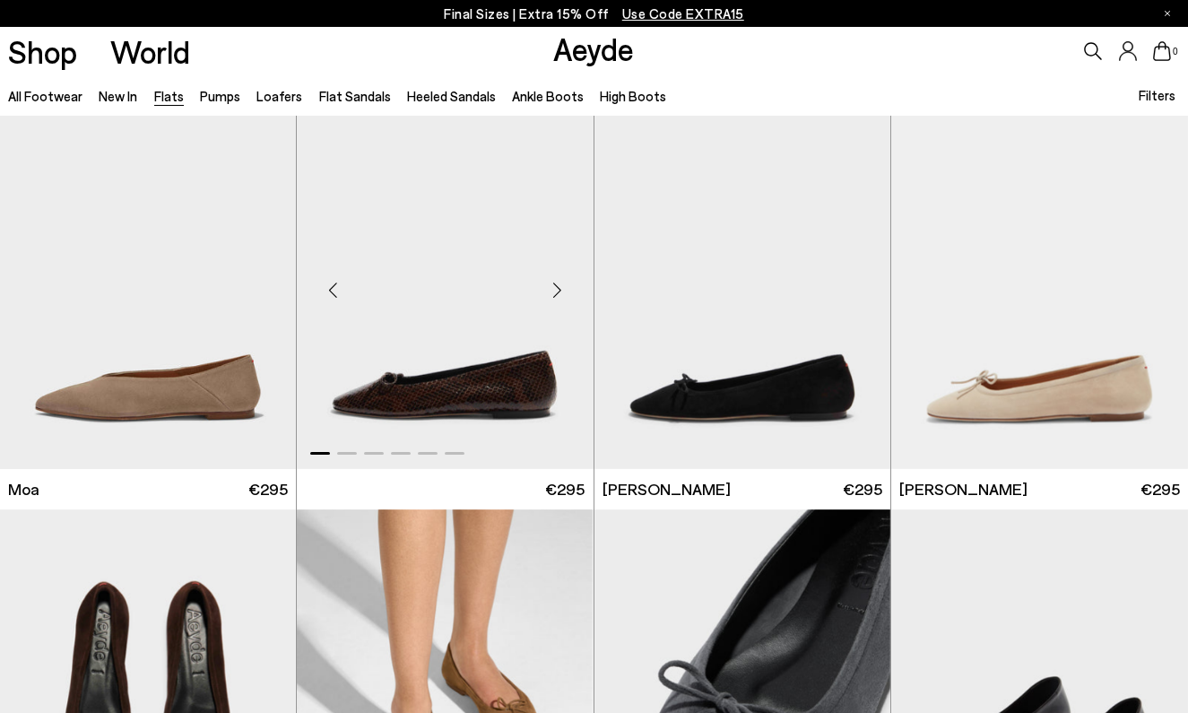
scroll to position [2900, 0]
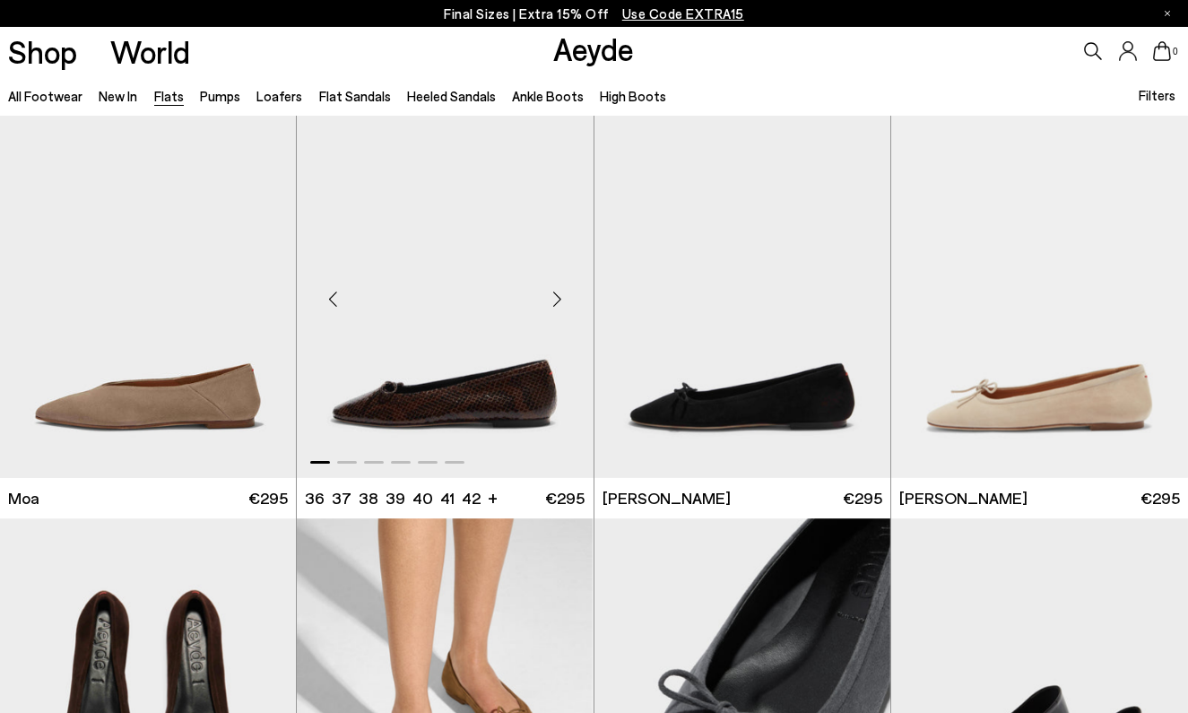
click at [552, 309] on div "Next slide" at bounding box center [558, 299] width 54 height 54
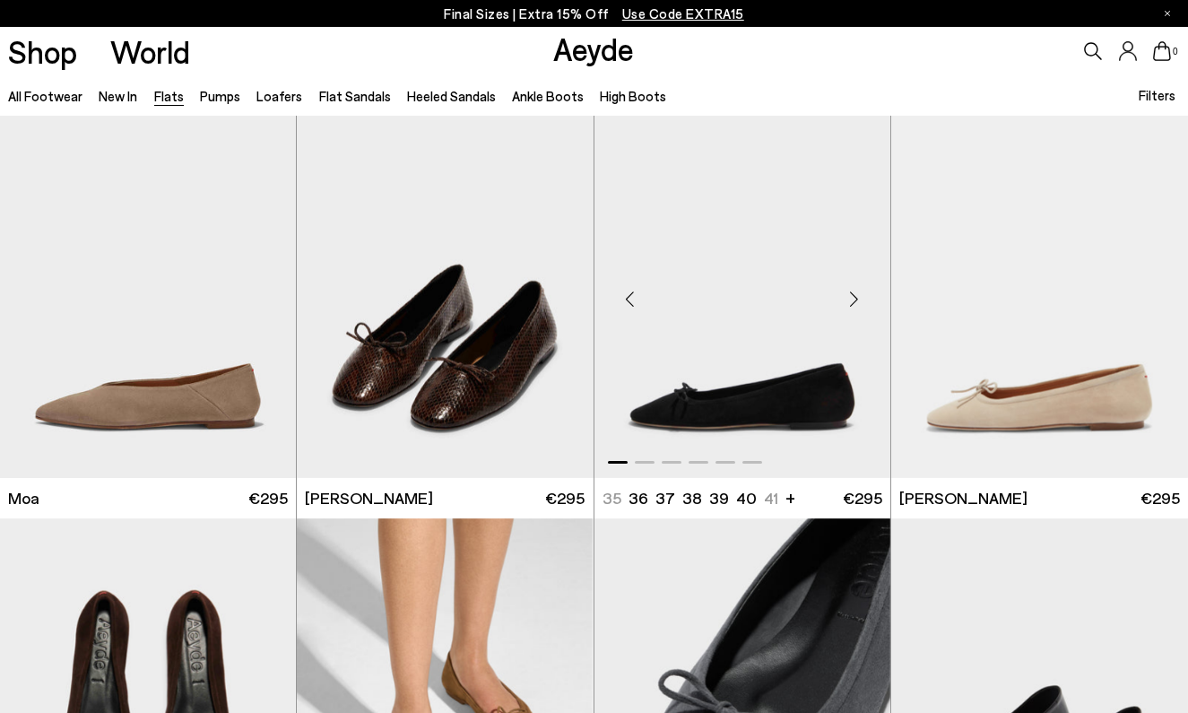
click at [846, 296] on div "Next slide" at bounding box center [855, 299] width 54 height 54
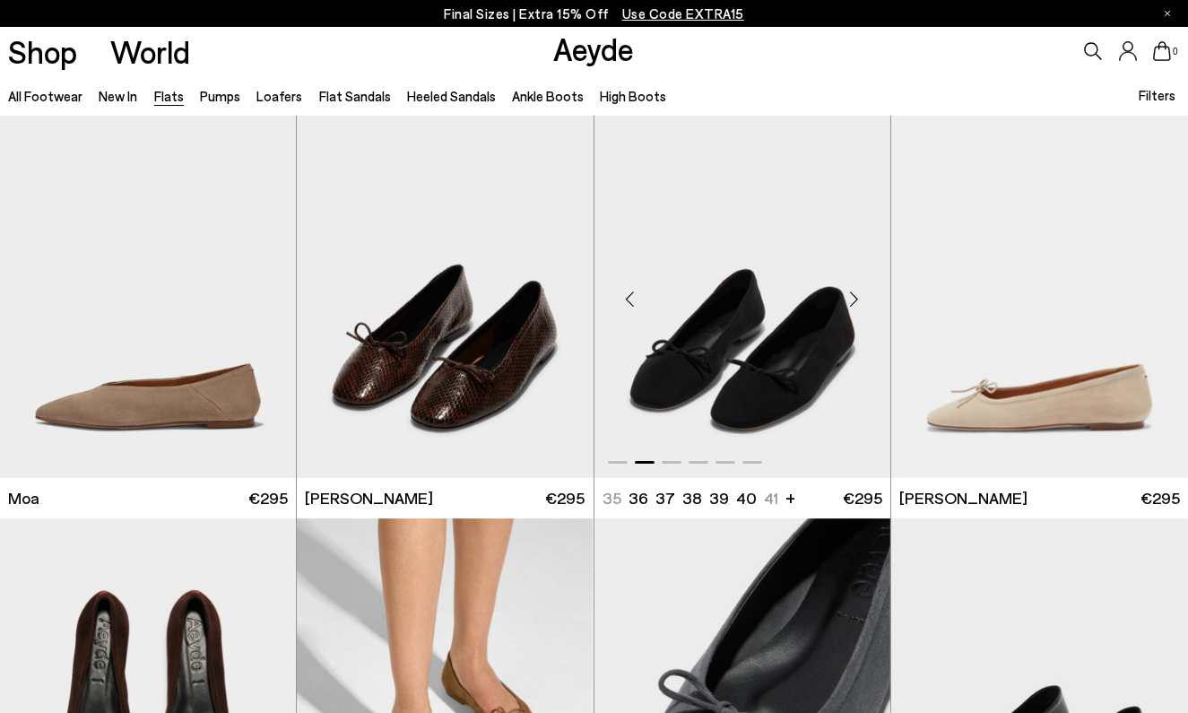
click at [846, 297] on div "Next slide" at bounding box center [855, 299] width 54 height 54
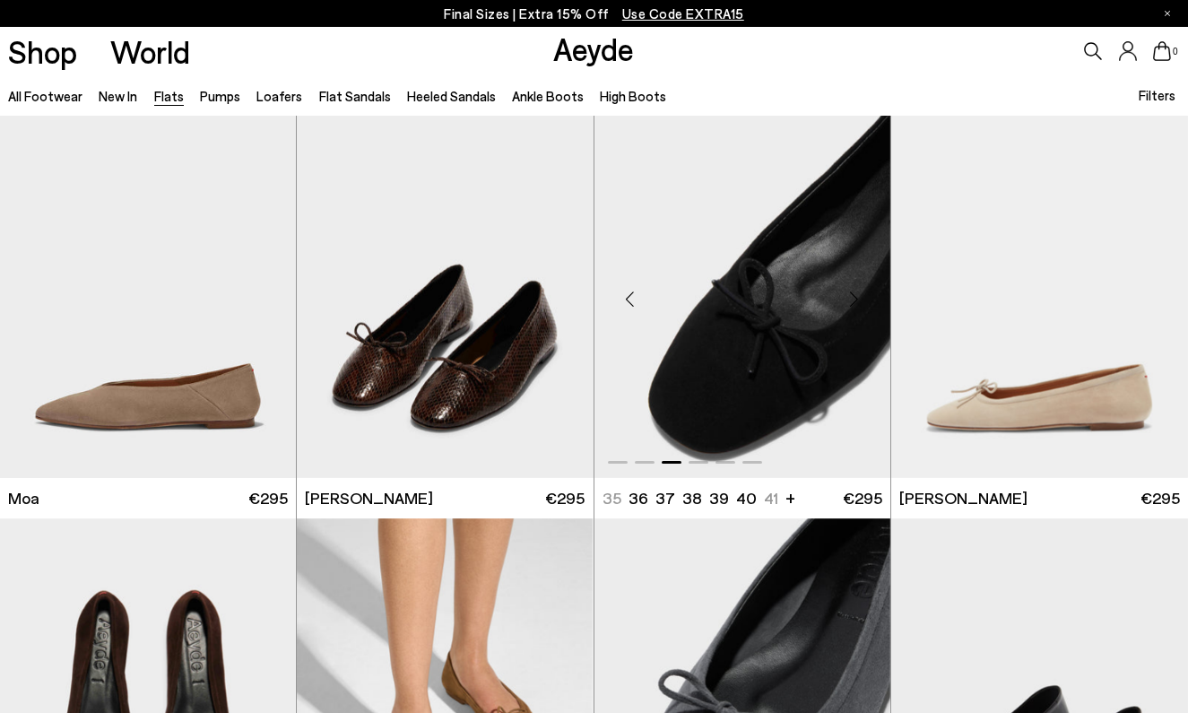
click at [846, 297] on div "Next slide" at bounding box center [855, 299] width 54 height 54
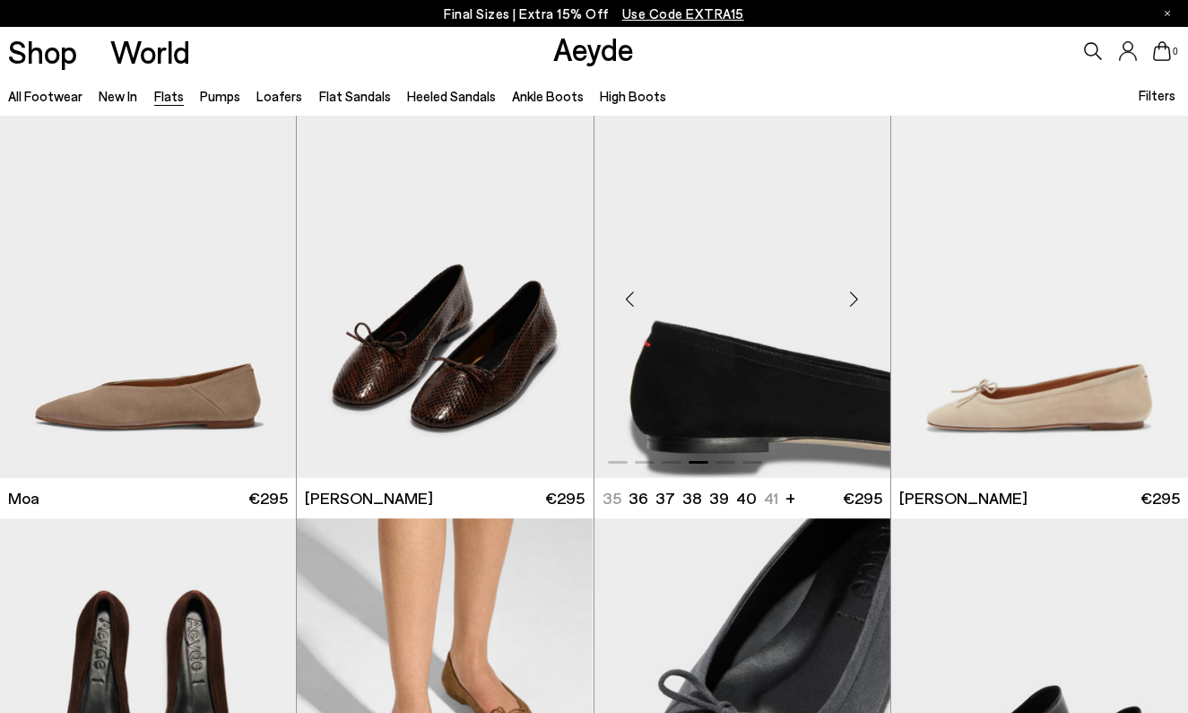
click at [846, 297] on div "Next slide" at bounding box center [855, 299] width 54 height 54
